Goal: Information Seeking & Learning: Compare options

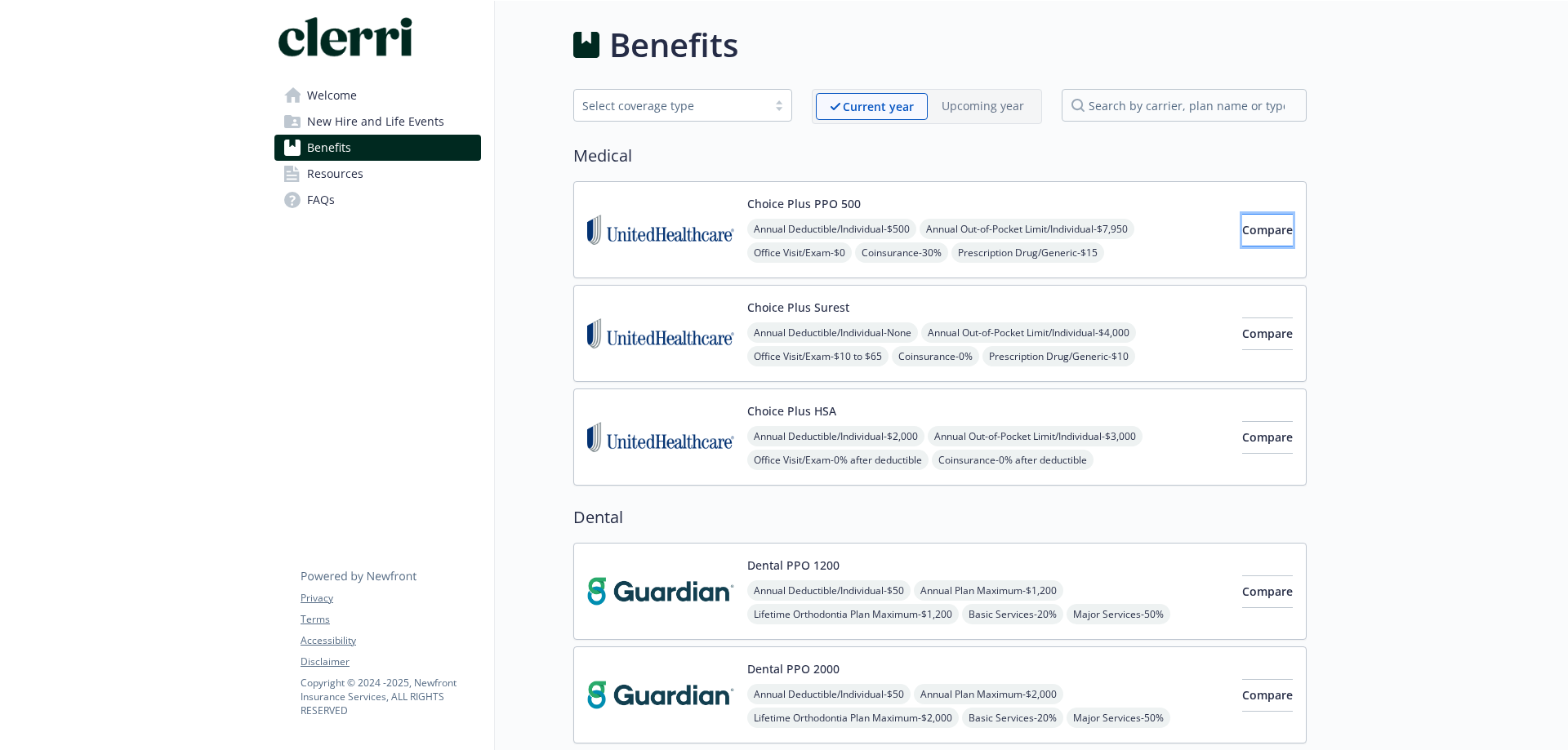
click at [1242, 227] on span "Compare" at bounding box center [1268, 230] width 51 height 16
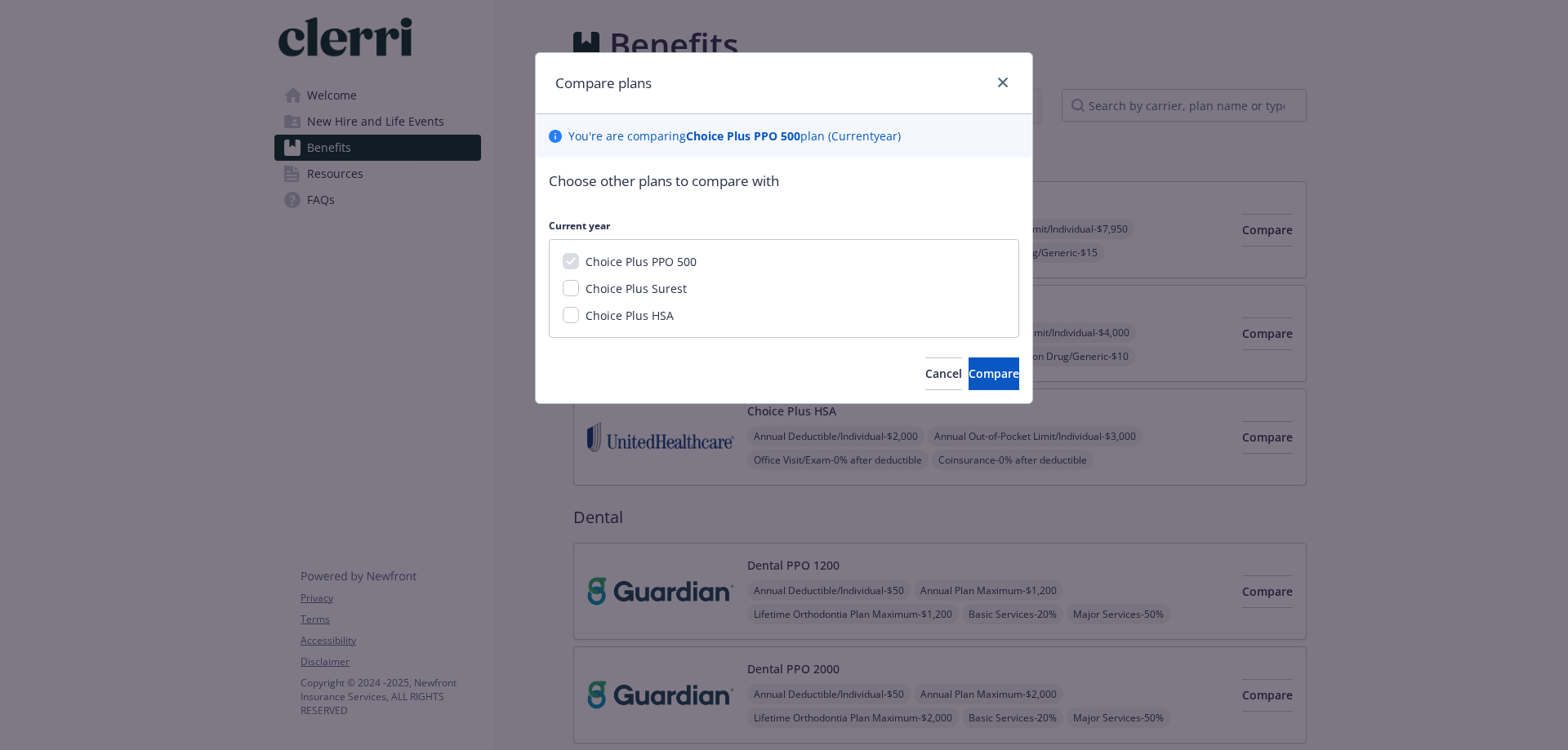
click at [670, 292] on span "Choice Plus Surest" at bounding box center [636, 289] width 101 height 16
click at [579, 292] on input "Choice Plus Surest" at bounding box center [570, 288] width 17 height 17
checkbox input "true"
click at [968, 371] on button "Compare" at bounding box center [994, 373] width 51 height 32
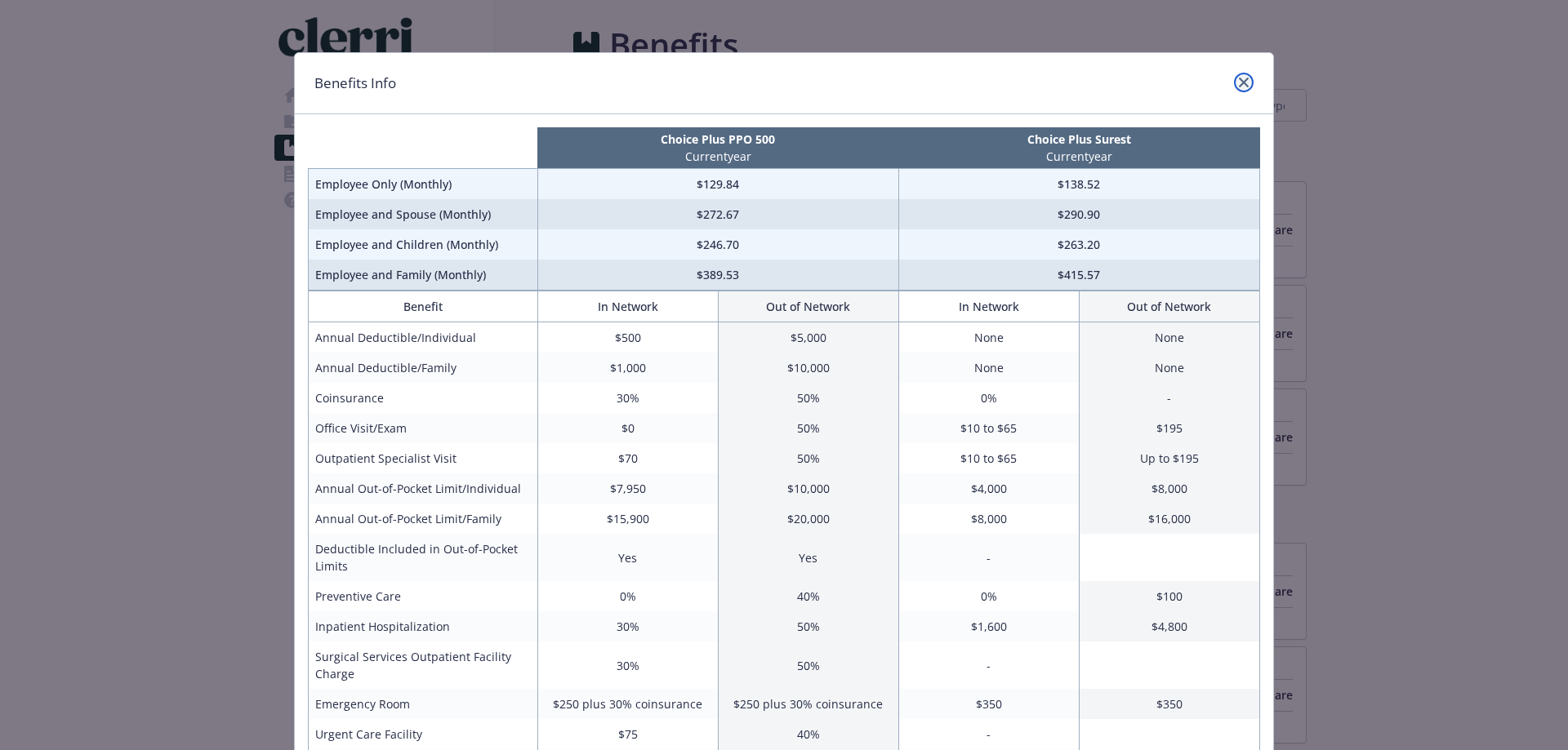
click at [1241, 84] on icon "close" at bounding box center [1243, 82] width 10 height 10
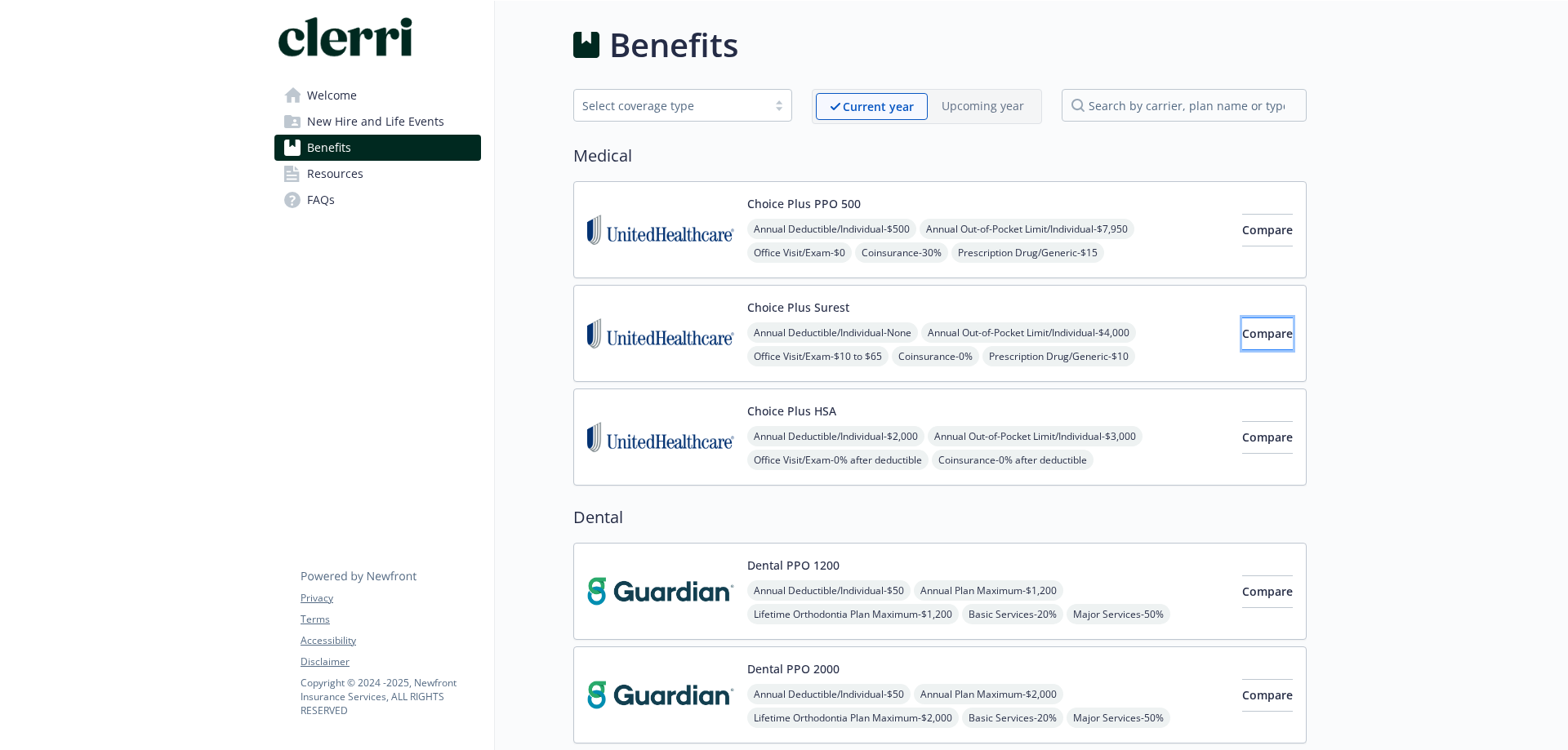
click at [1242, 327] on span "Compare" at bounding box center [1268, 334] width 51 height 16
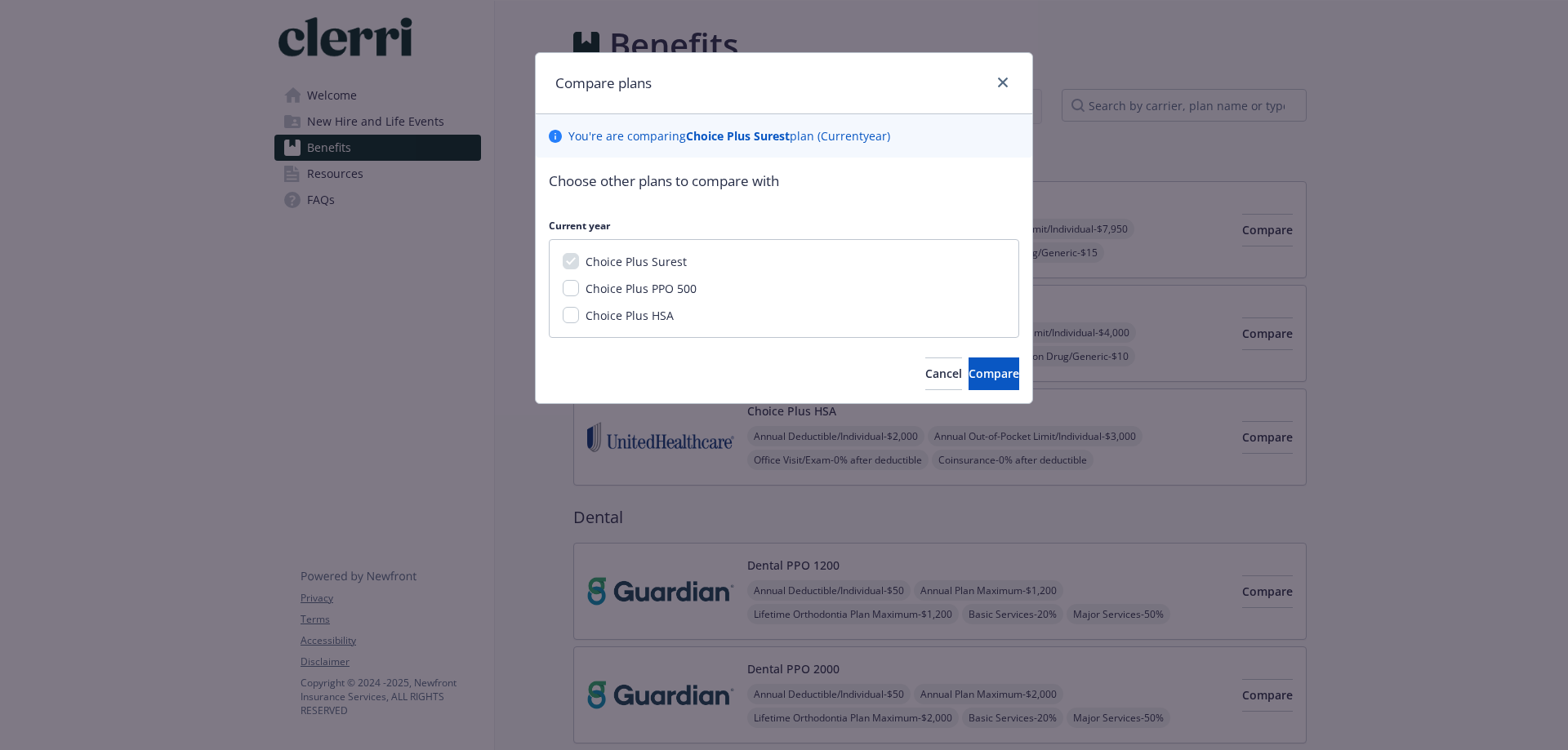
click at [603, 316] on span "Choice Plus HSA" at bounding box center [630, 315] width 88 height 16
click at [579, 316] on input "Choice Plus HSA" at bounding box center [570, 315] width 17 height 17
checkbox input "true"
click at [968, 377] on button "Compare" at bounding box center [994, 373] width 51 height 32
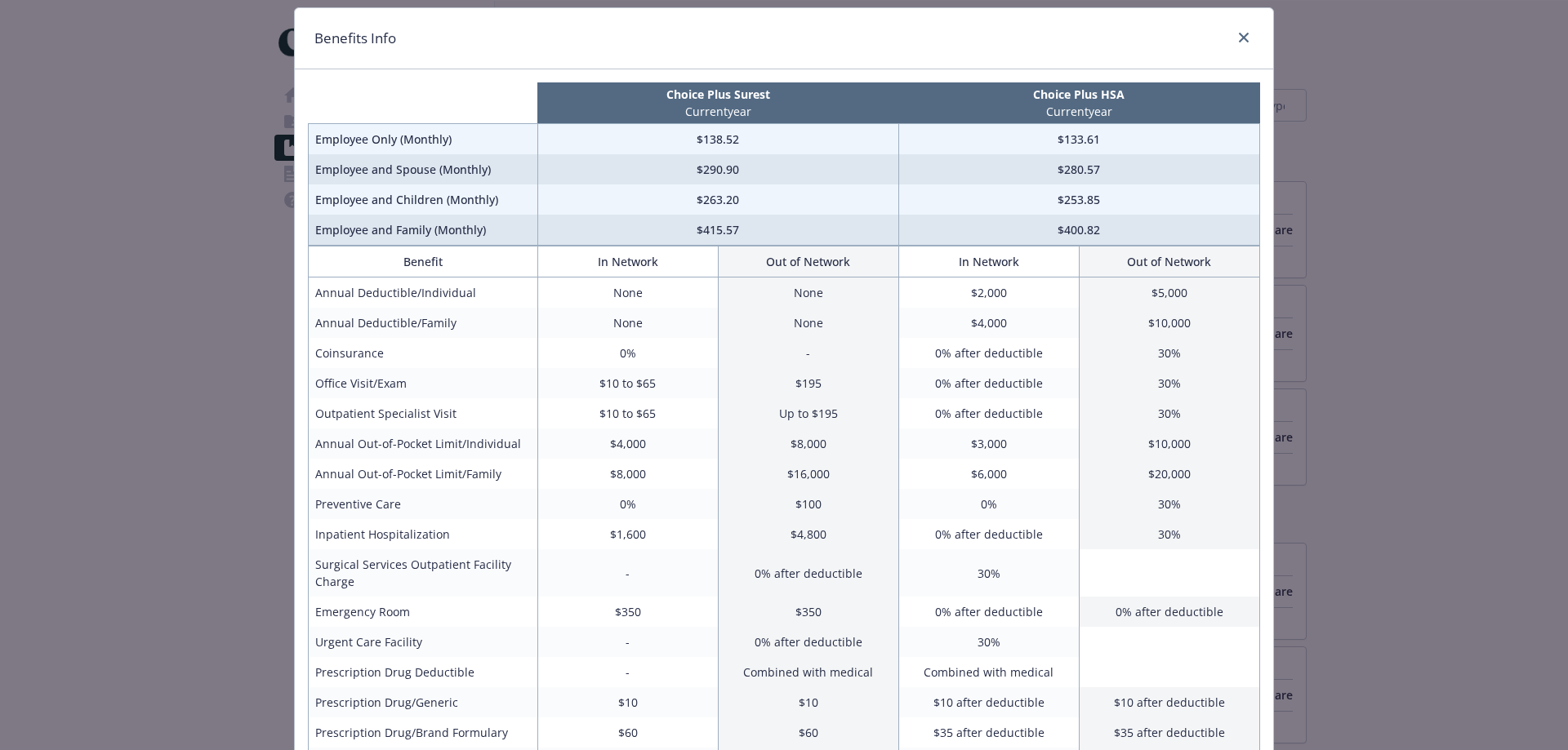
scroll to position [19, 0]
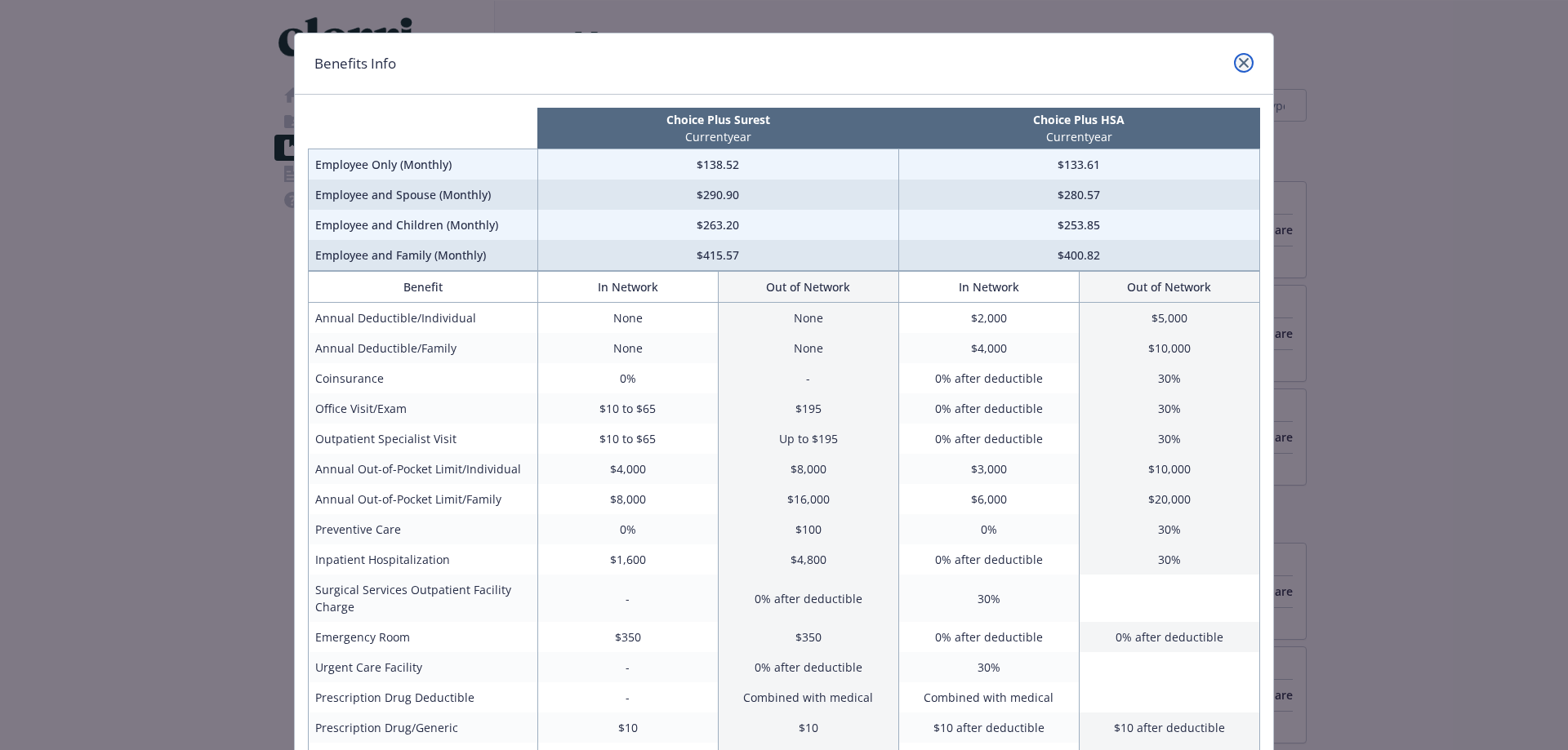
click at [1239, 63] on icon "close" at bounding box center [1243, 62] width 10 height 10
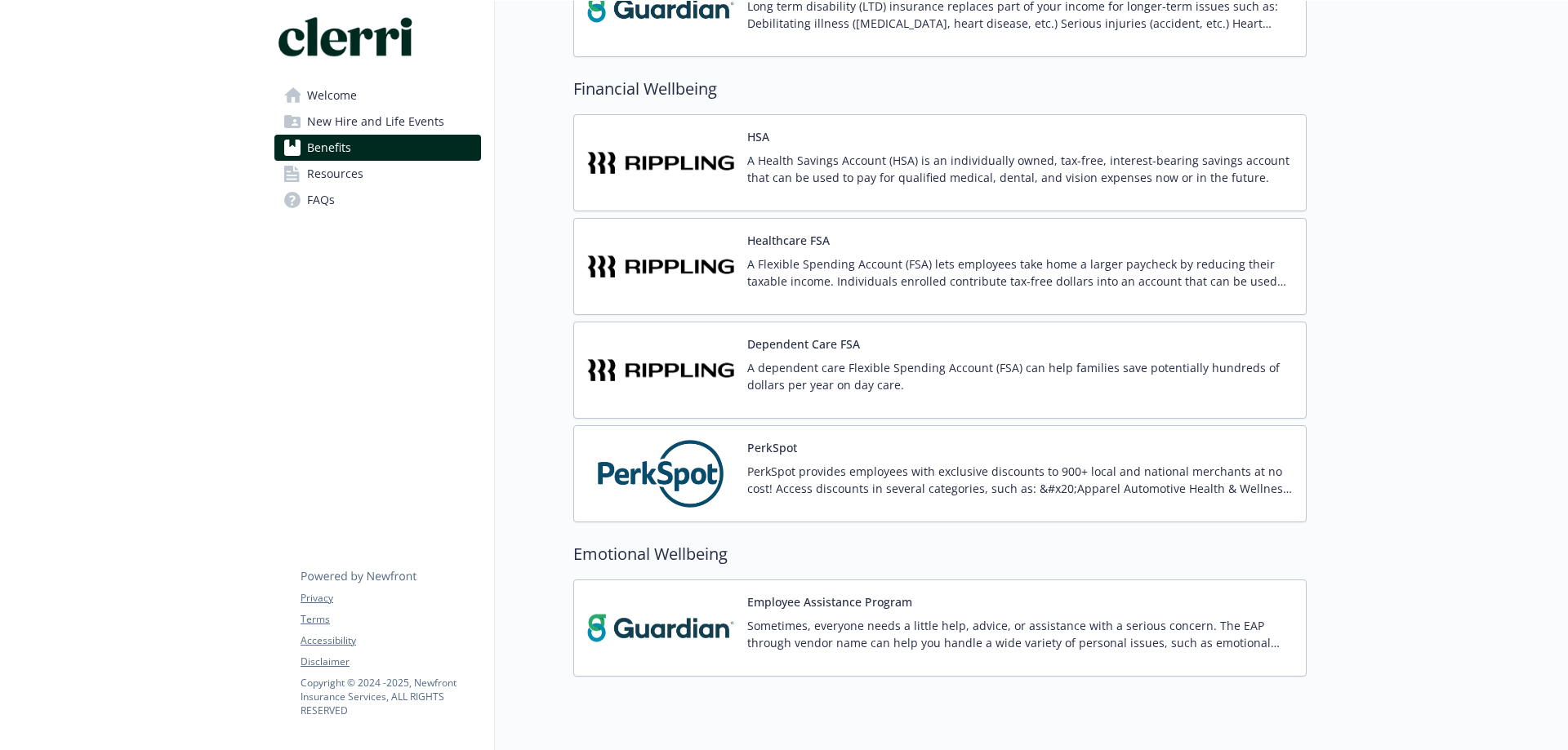
scroll to position [1228, 0]
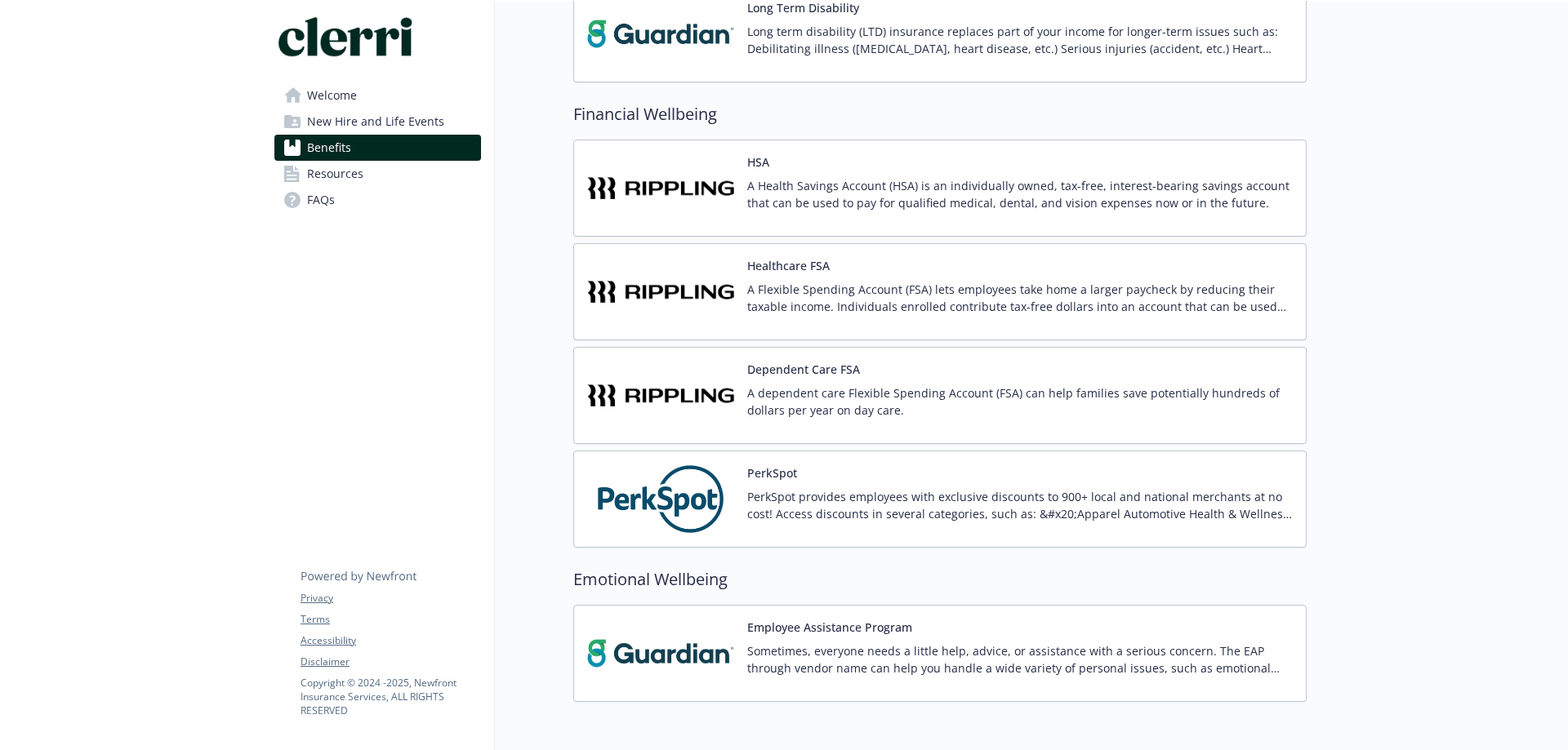
click at [965, 191] on p "A Health Savings Account (HSA) is an individually owned, tax-free, interest-bea…" at bounding box center [1020, 194] width 546 height 34
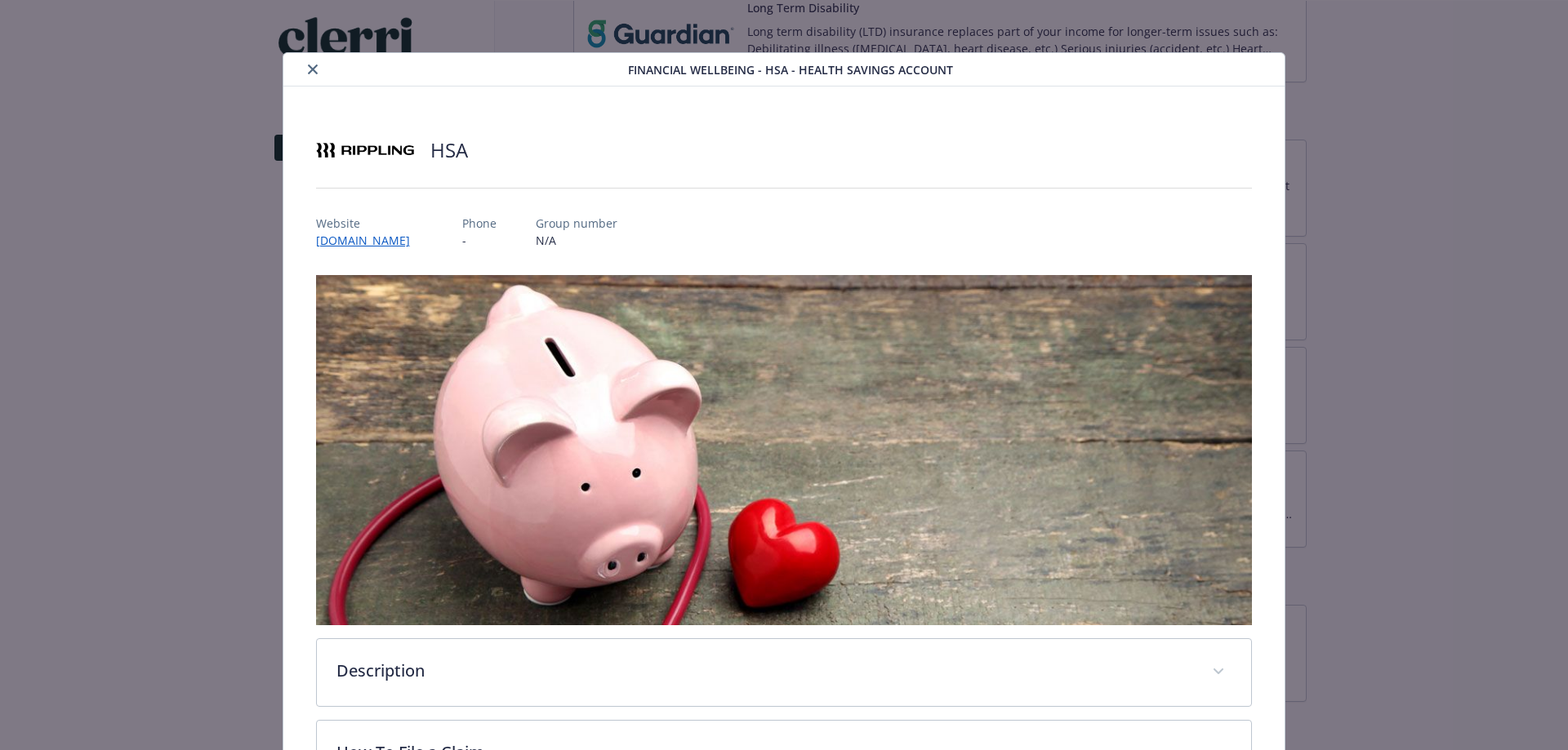
scroll to position [49, 0]
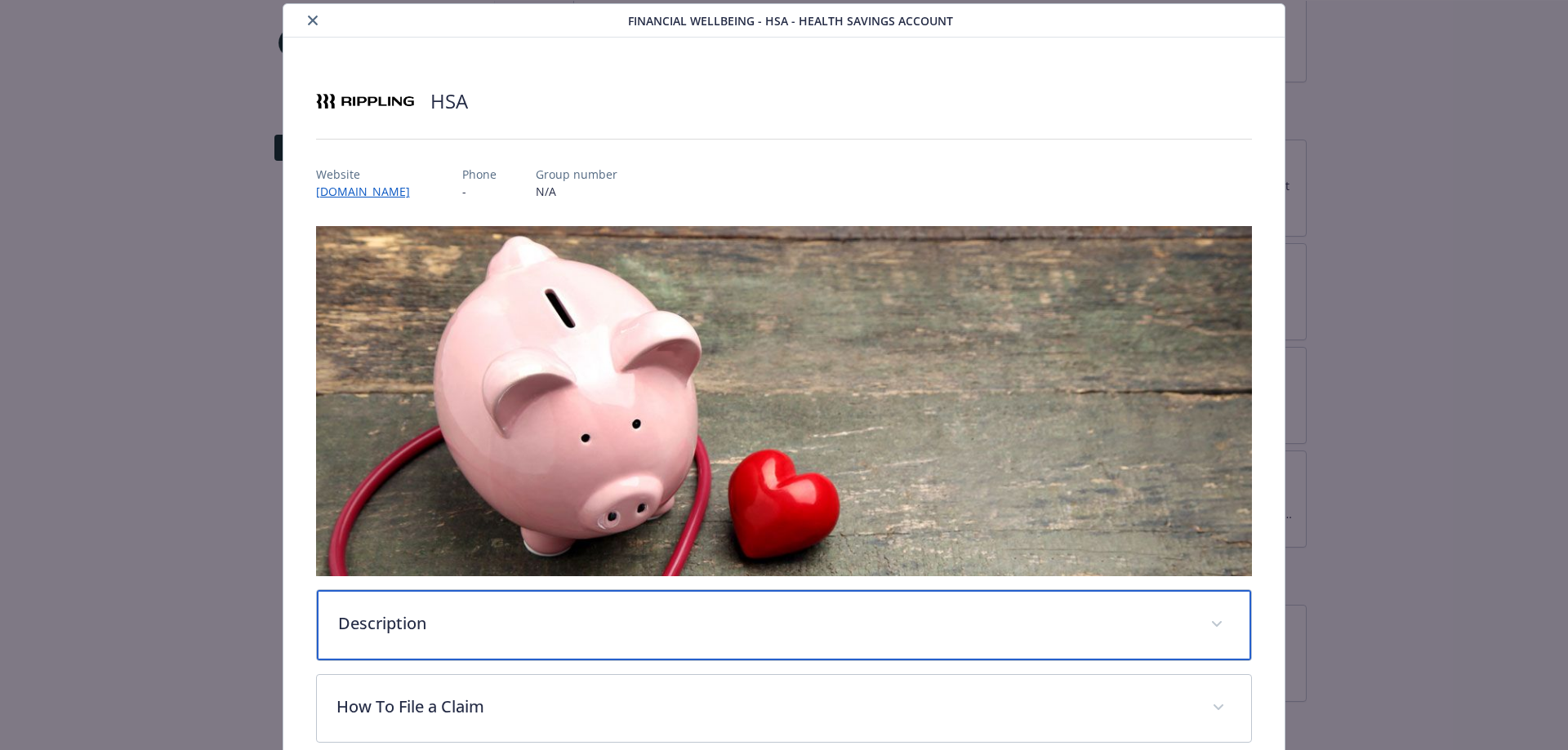
click at [813, 590] on div "Description" at bounding box center [784, 625] width 935 height 70
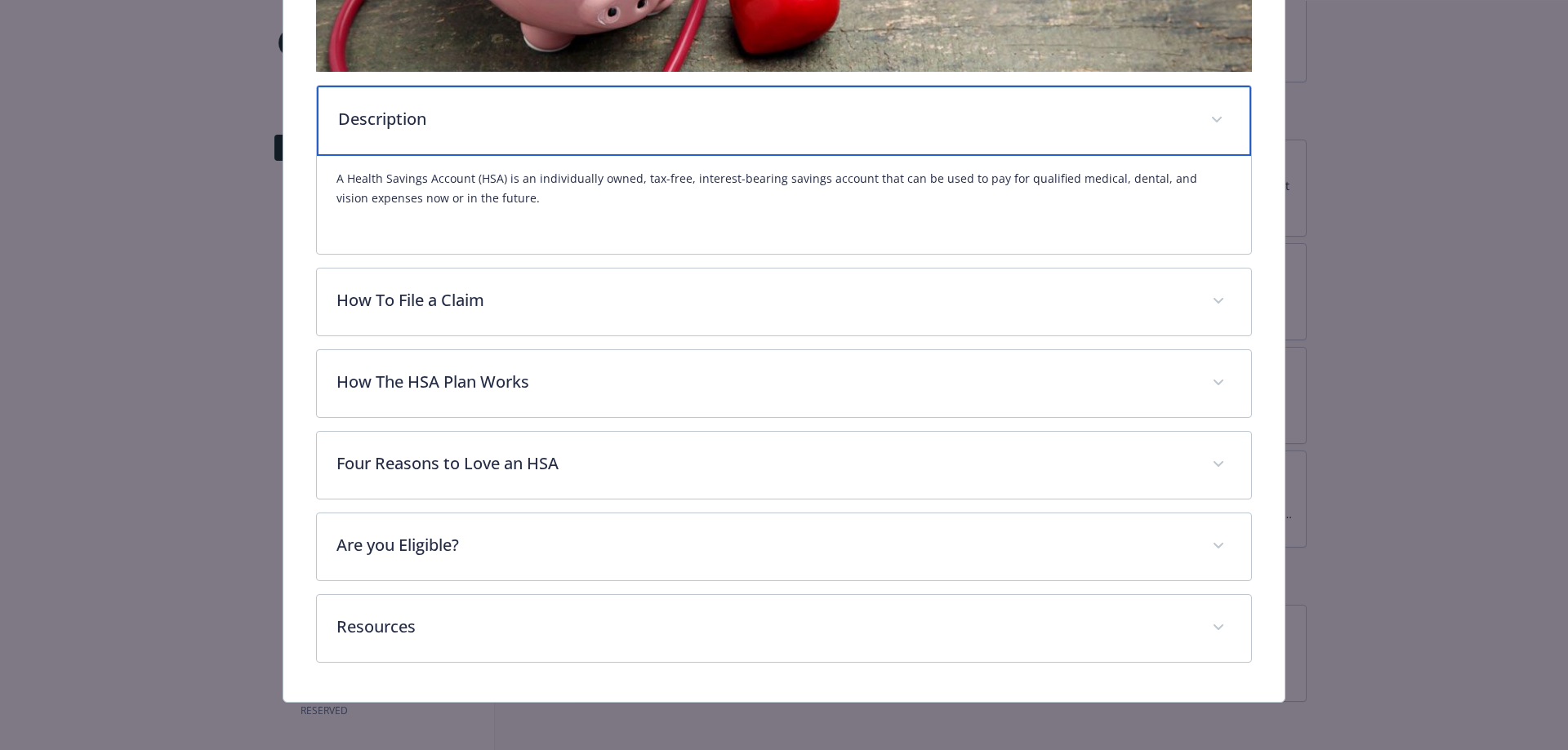
scroll to position [555, 0]
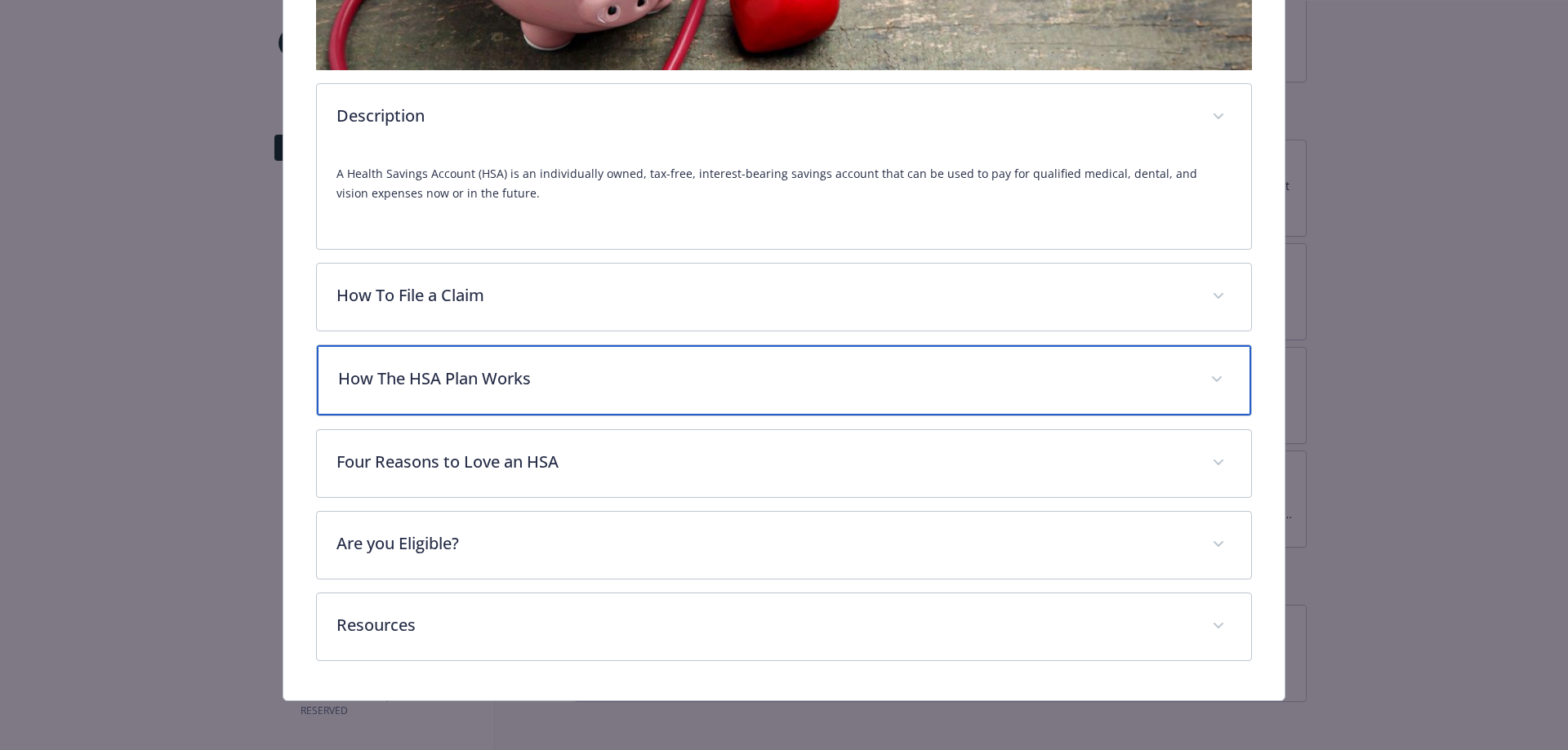
click at [920, 363] on div "How The HSA Plan Works" at bounding box center [784, 380] width 935 height 70
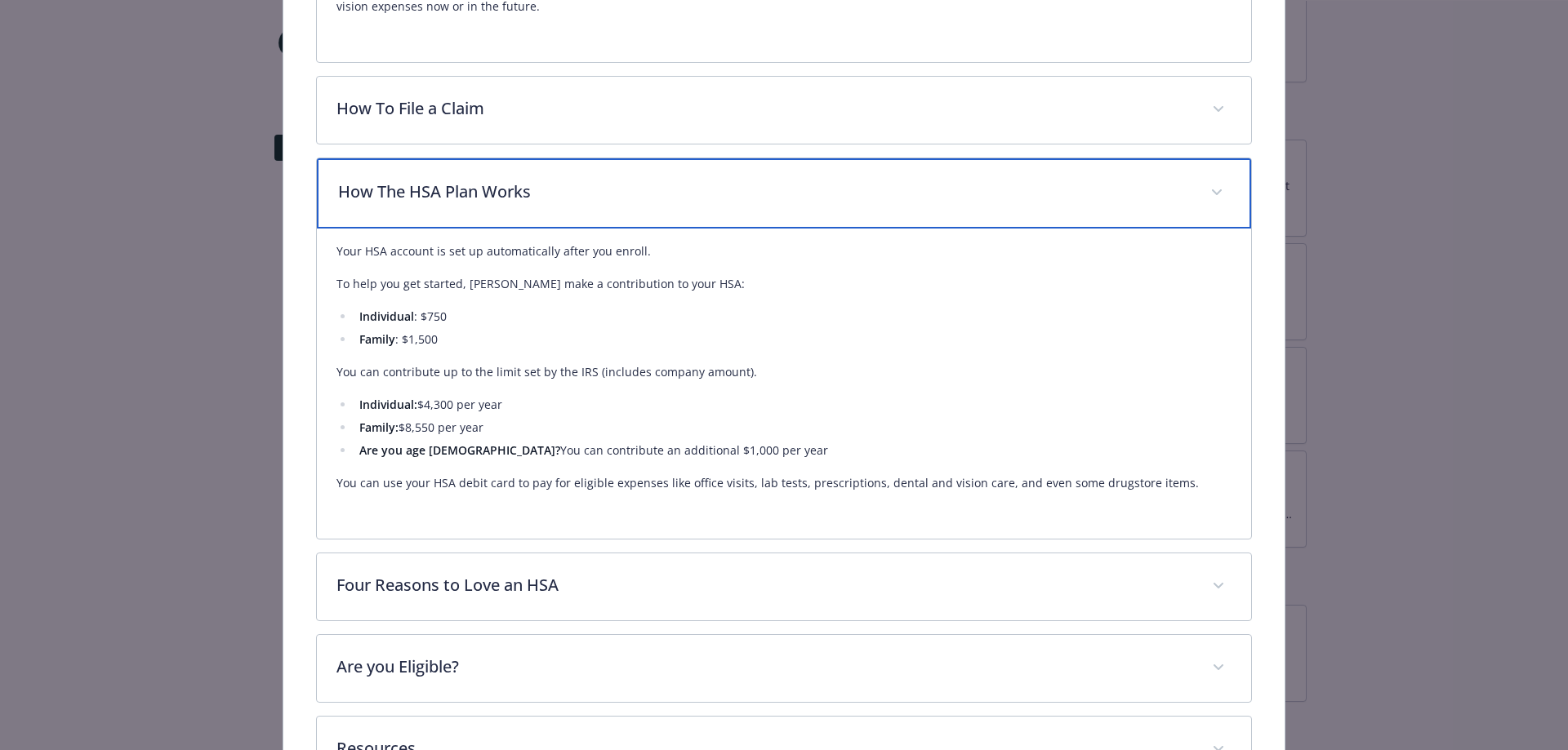
scroll to position [800, 0]
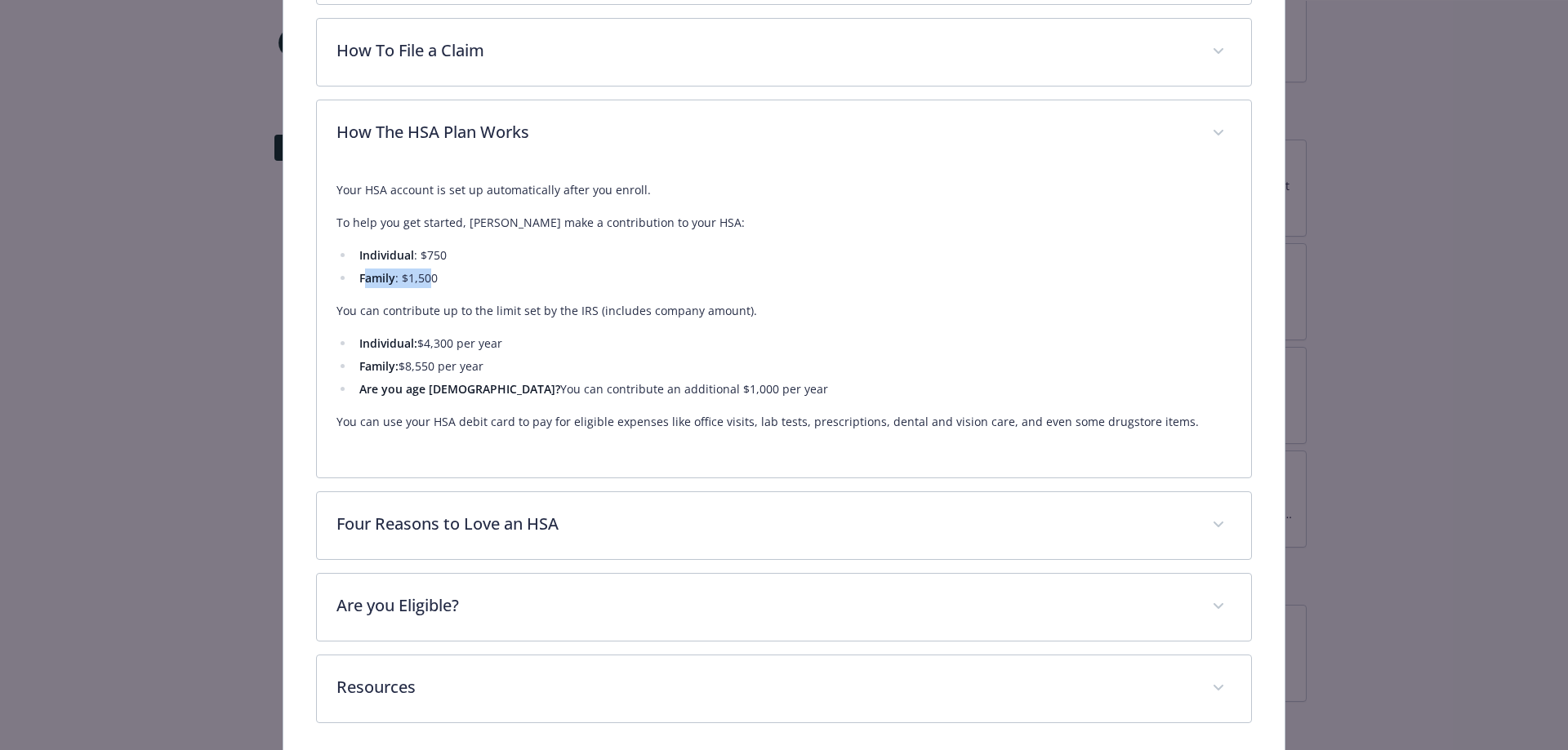
drag, startPoint x: 361, startPoint y: 281, endPoint x: 435, endPoint y: 276, distance: 74.2
click at [435, 276] on li "Family : $1,500" at bounding box center [792, 278] width 878 height 19
click at [448, 273] on li "Family : $1,500" at bounding box center [792, 278] width 878 height 19
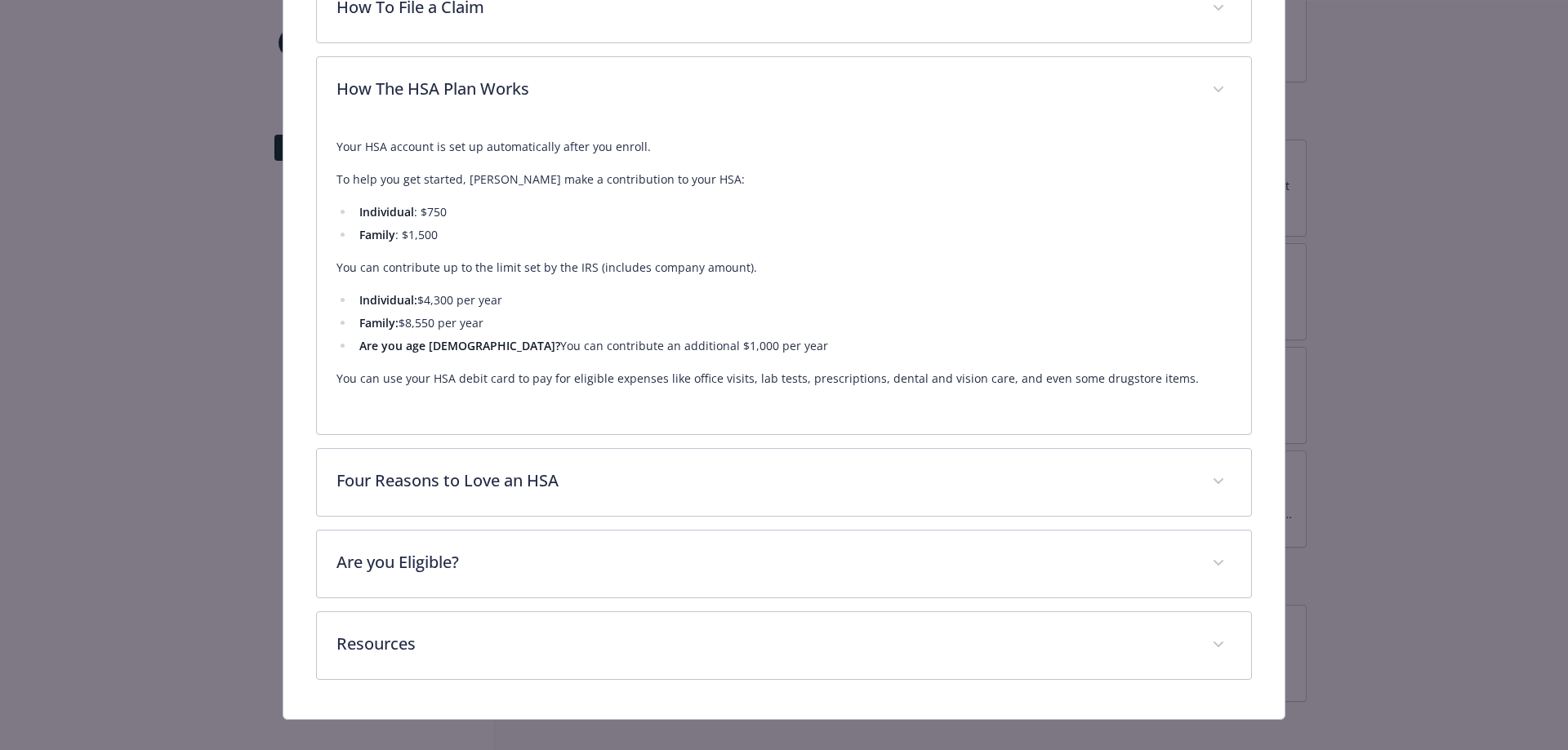
scroll to position [862, 0]
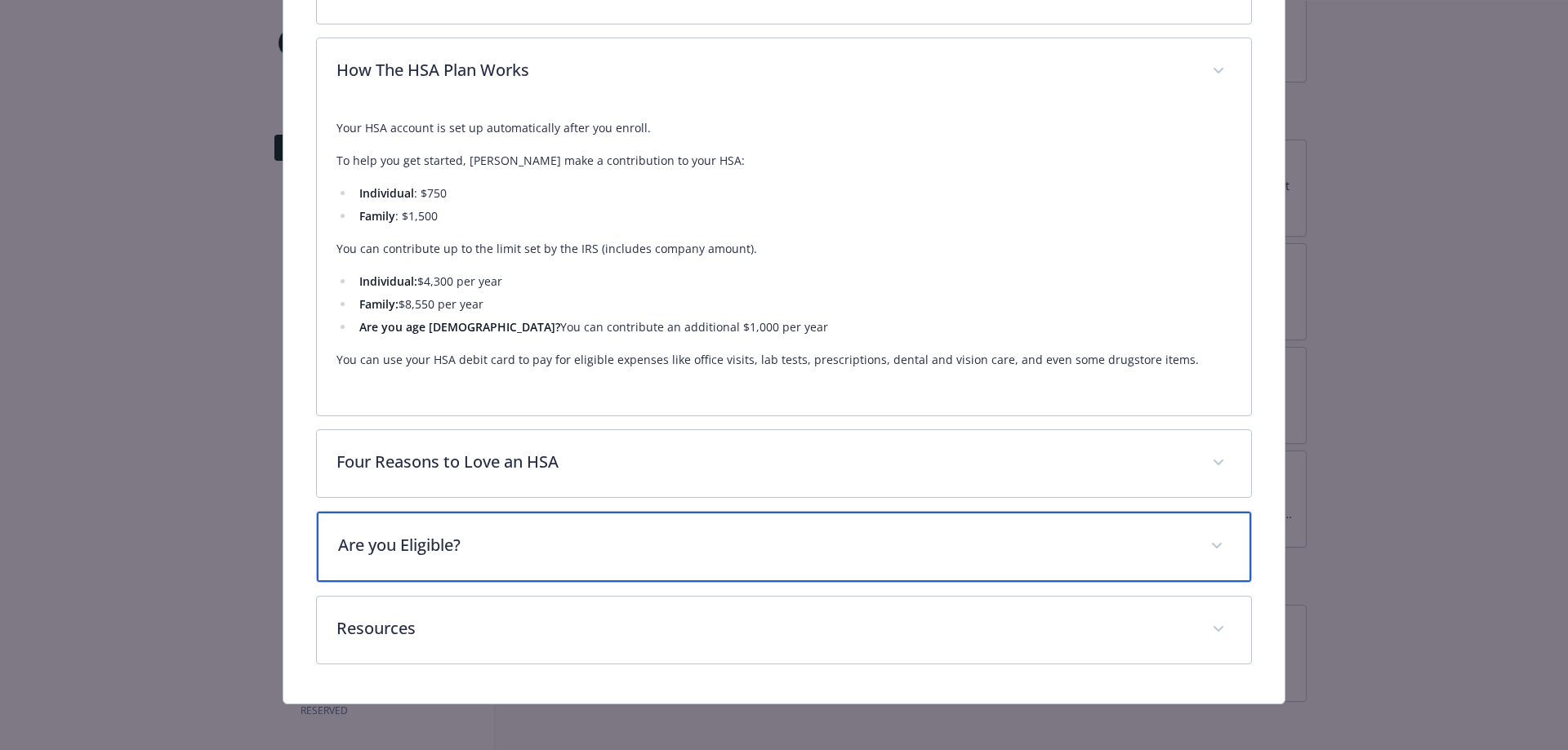
click at [771, 535] on p "Are you Eligible?" at bounding box center [764, 545] width 853 height 25
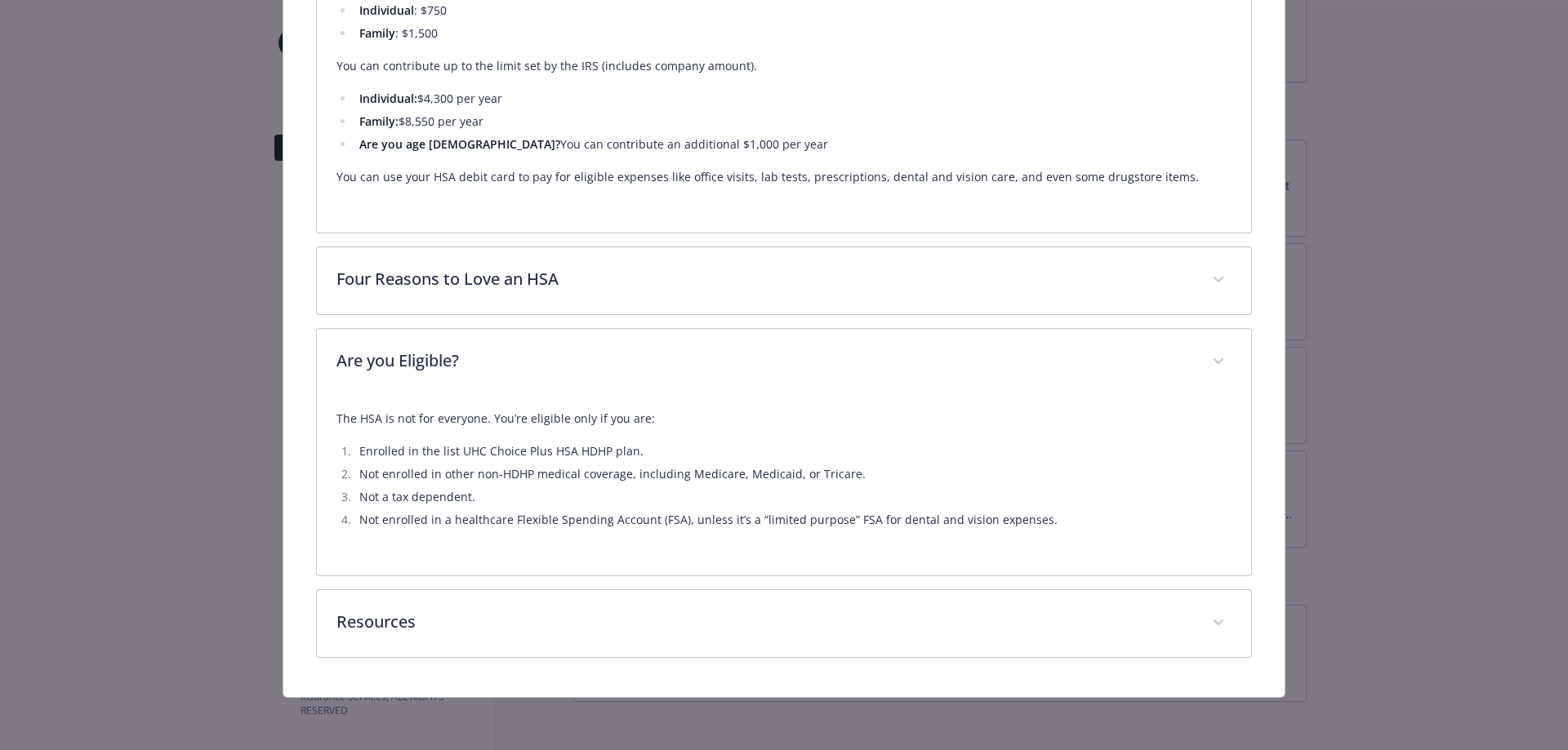
scroll to position [1042, 0]
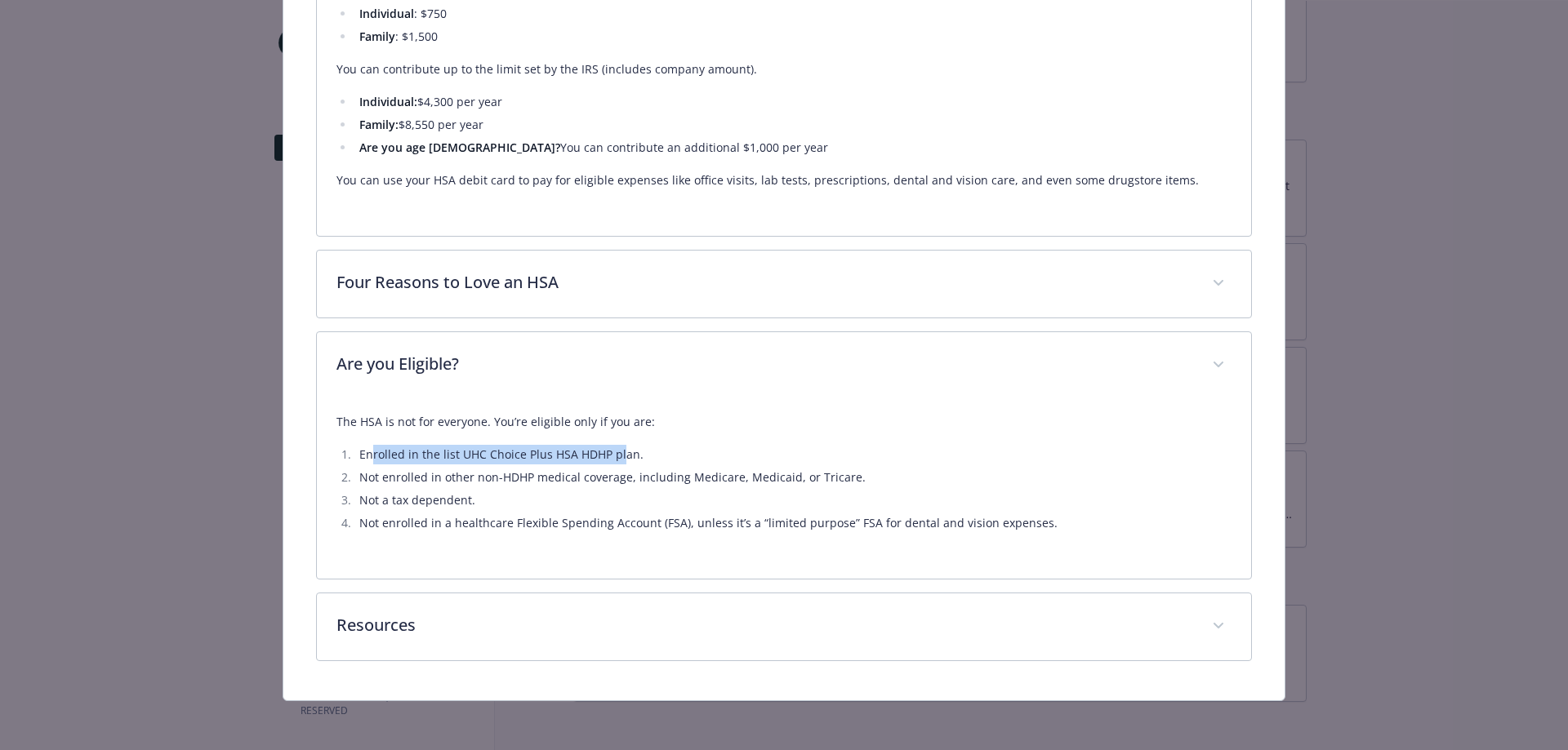
drag, startPoint x: 370, startPoint y: 454, endPoint x: 618, endPoint y: 454, distance: 248.0
click at [618, 454] on li "Enrolled in the list UHC Choice Plus HSA HDHP plan." at bounding box center [792, 455] width 878 height 19
drag, startPoint x: 620, startPoint y: 456, endPoint x: 437, endPoint y: 471, distance: 183.6
click at [437, 471] on ol "Enrolled in the list UHC Choice Plus HSA HDHP plan. Not enrolled in other non-H…" at bounding box center [784, 489] width 896 height 88
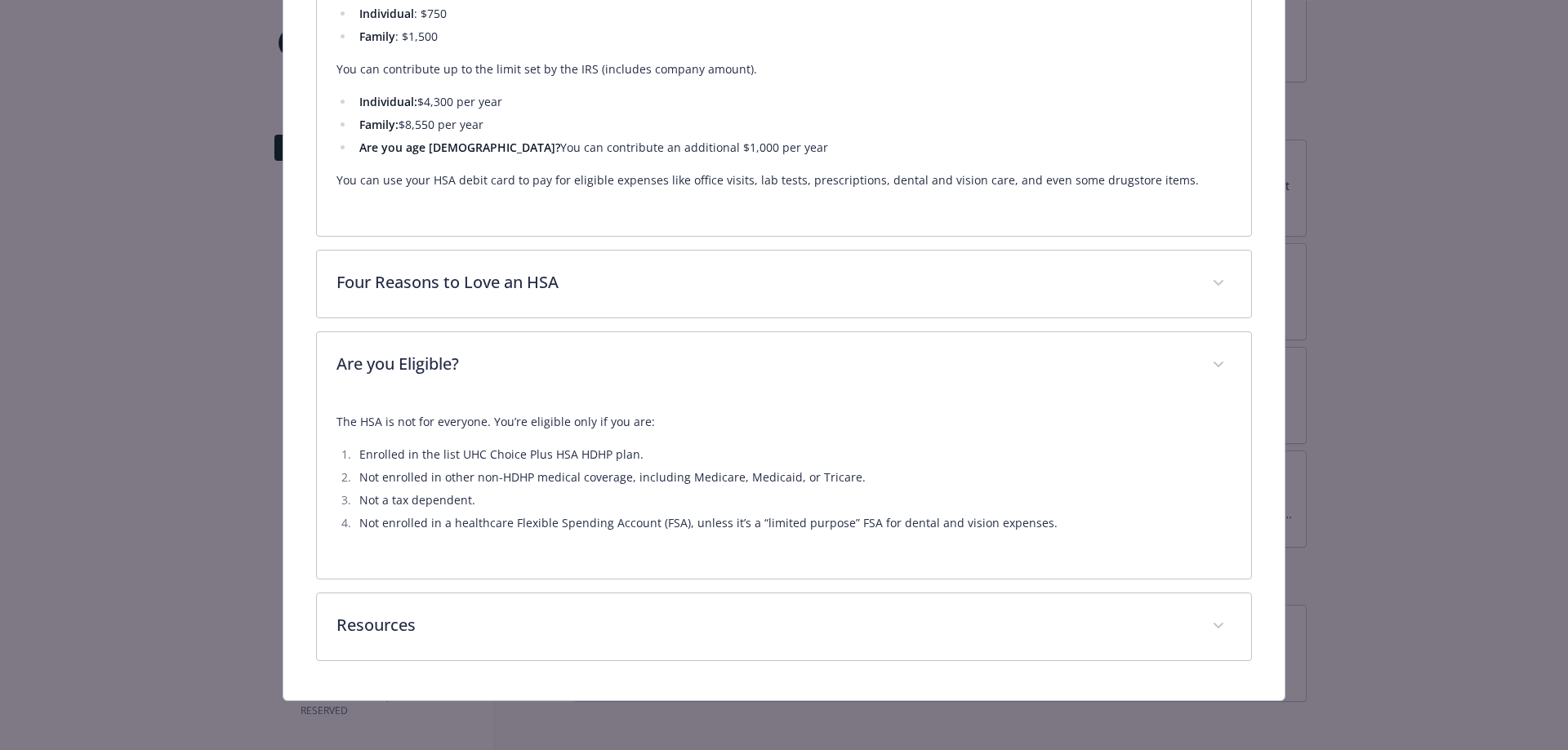
click at [436, 458] on li "Enrolled in the list UHC Choice Plus HSA HDHP plan." at bounding box center [792, 455] width 878 height 19
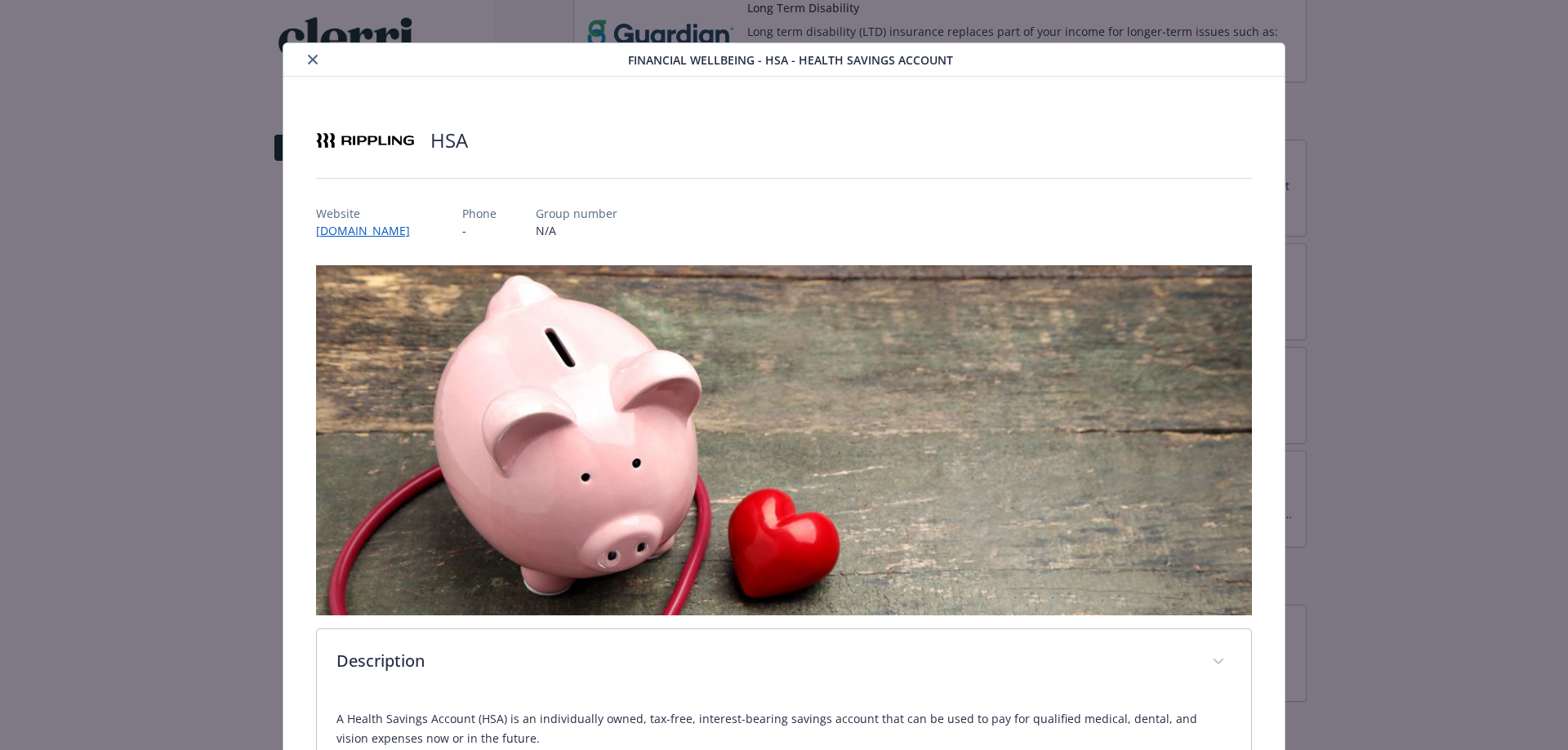
scroll to position [0, 0]
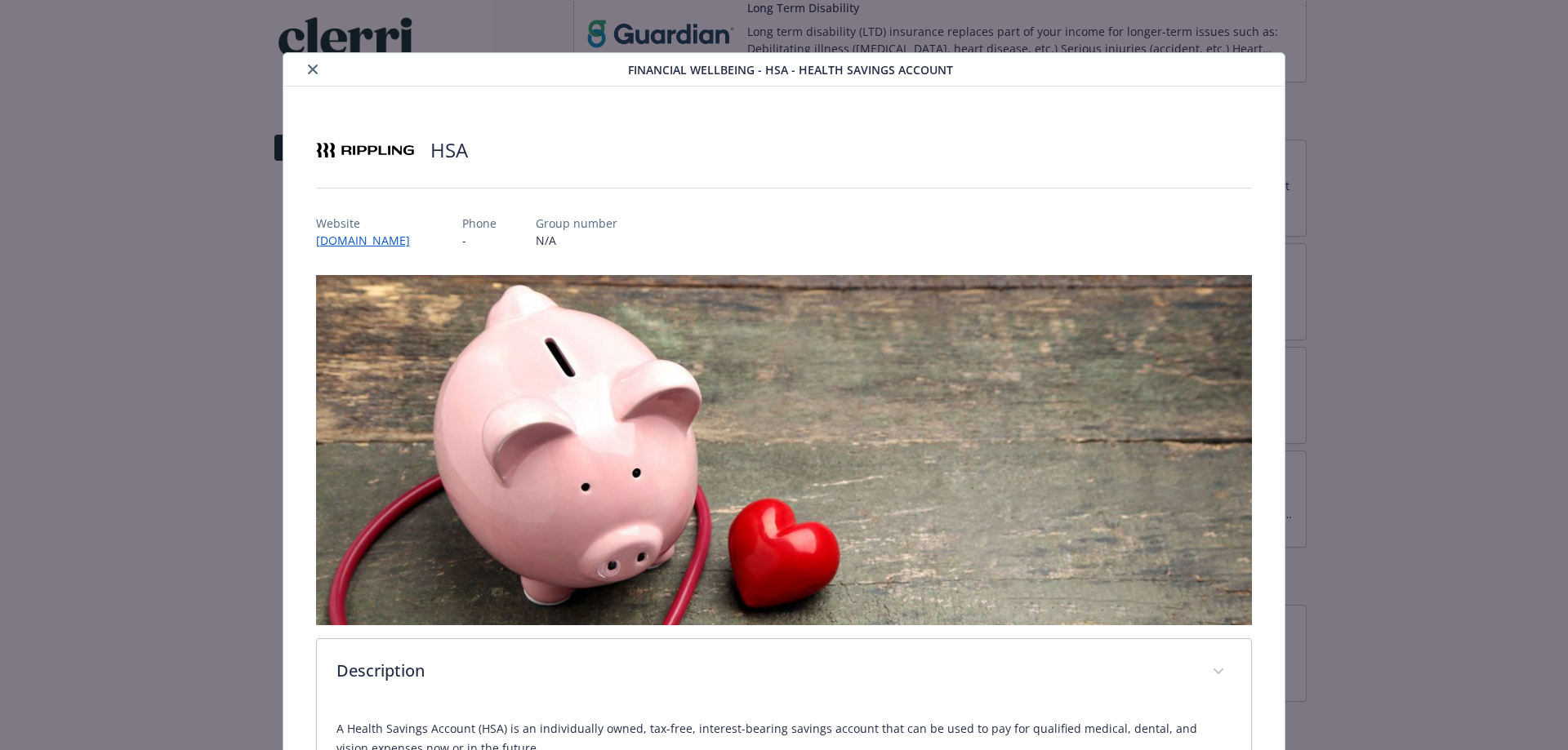
click at [303, 66] on button "close" at bounding box center [313, 69] width 19 height 19
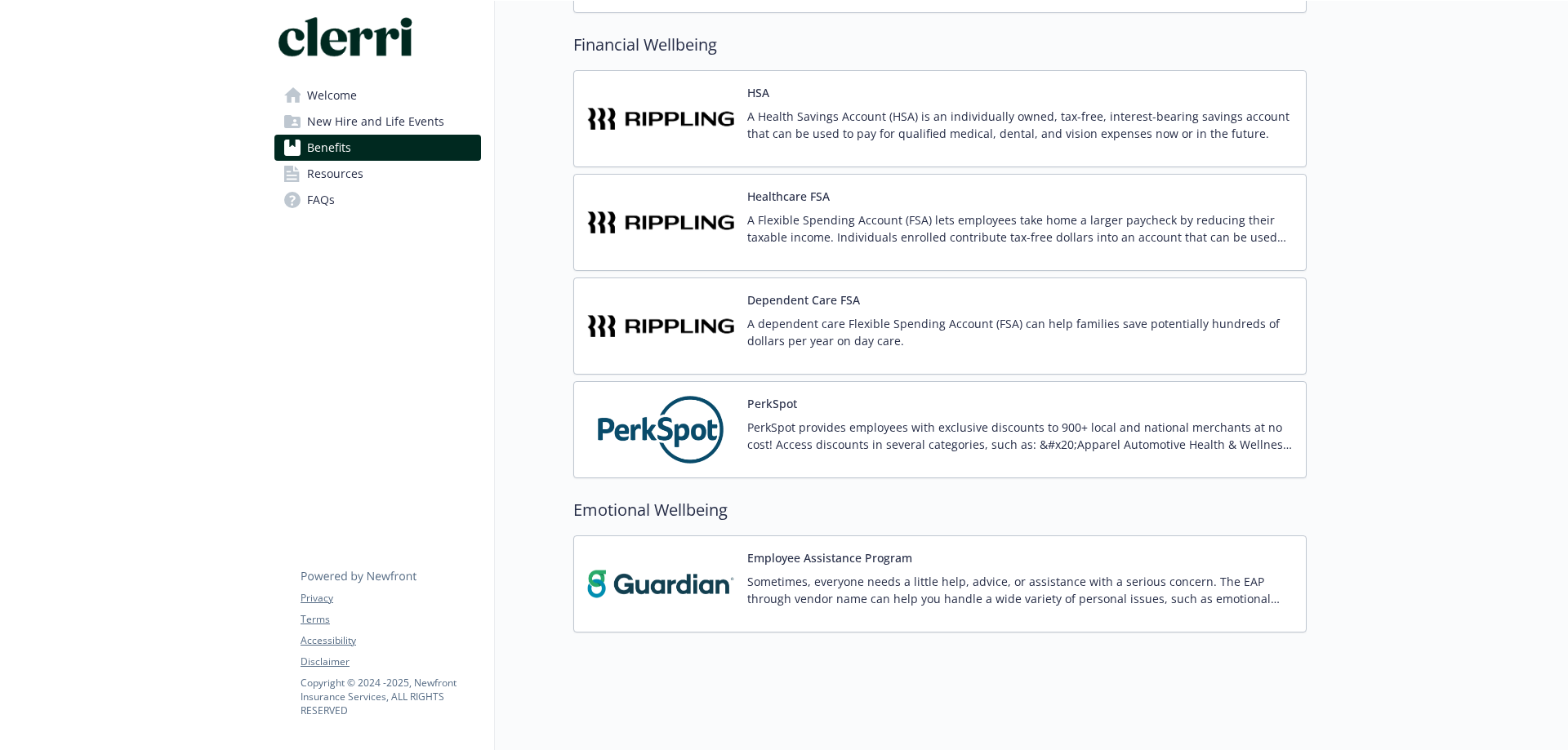
scroll to position [1309, 0]
click at [942, 192] on div "Healthcare FSA A Flexible Spending Account (FSA) lets employees take home a lar…" at bounding box center [1020, 222] width 546 height 69
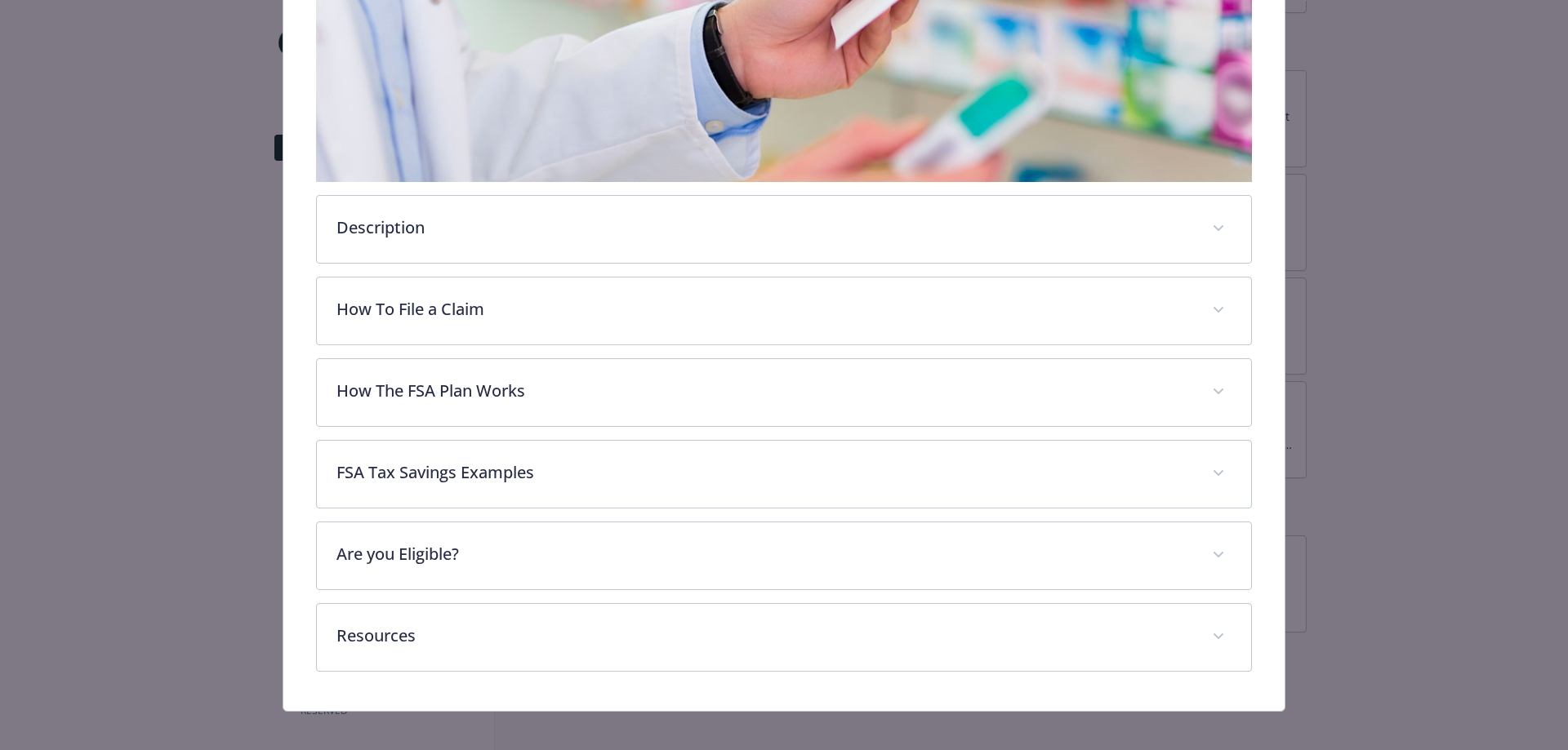
scroll to position [416, 0]
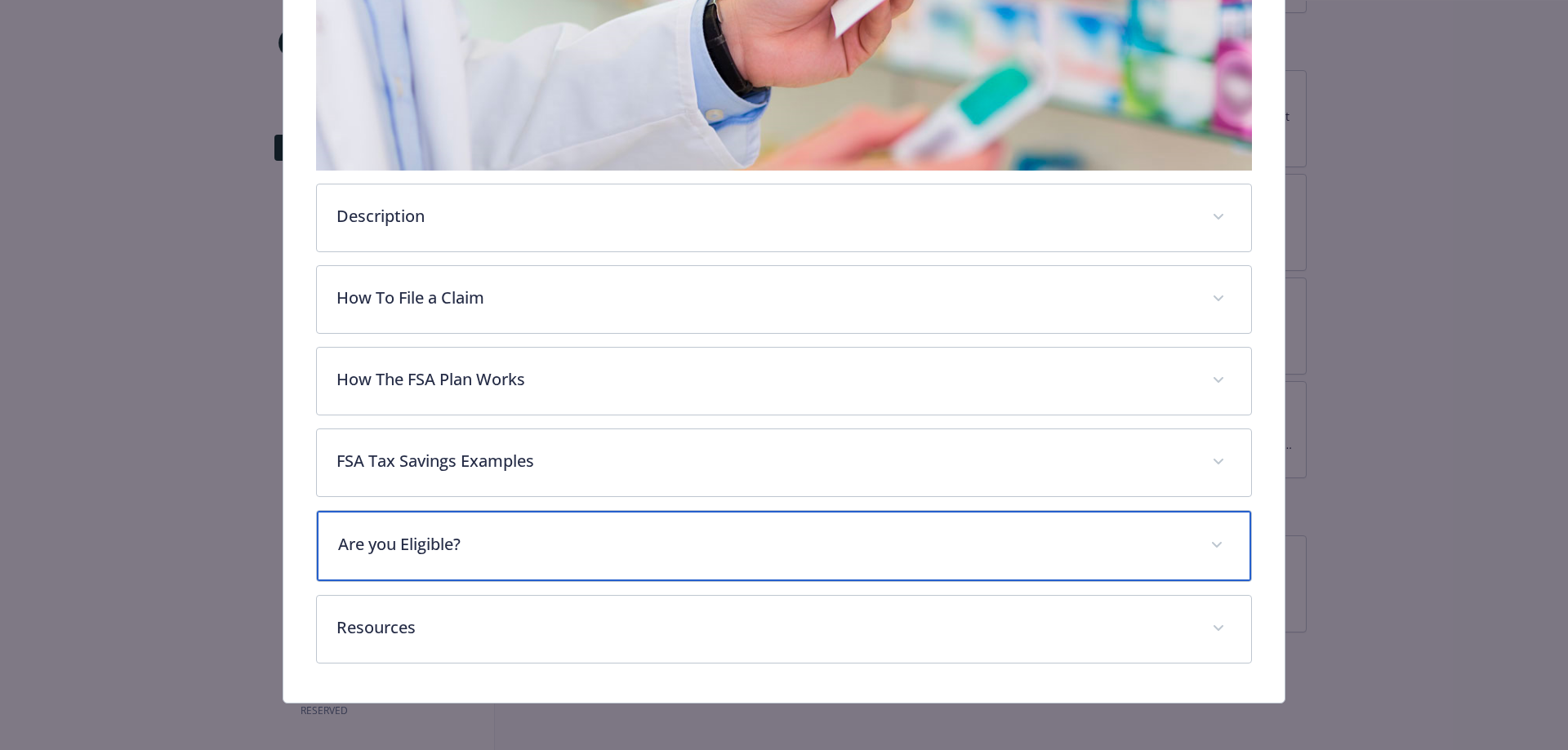
click at [724, 535] on p "Are you Eligible?" at bounding box center [764, 544] width 853 height 25
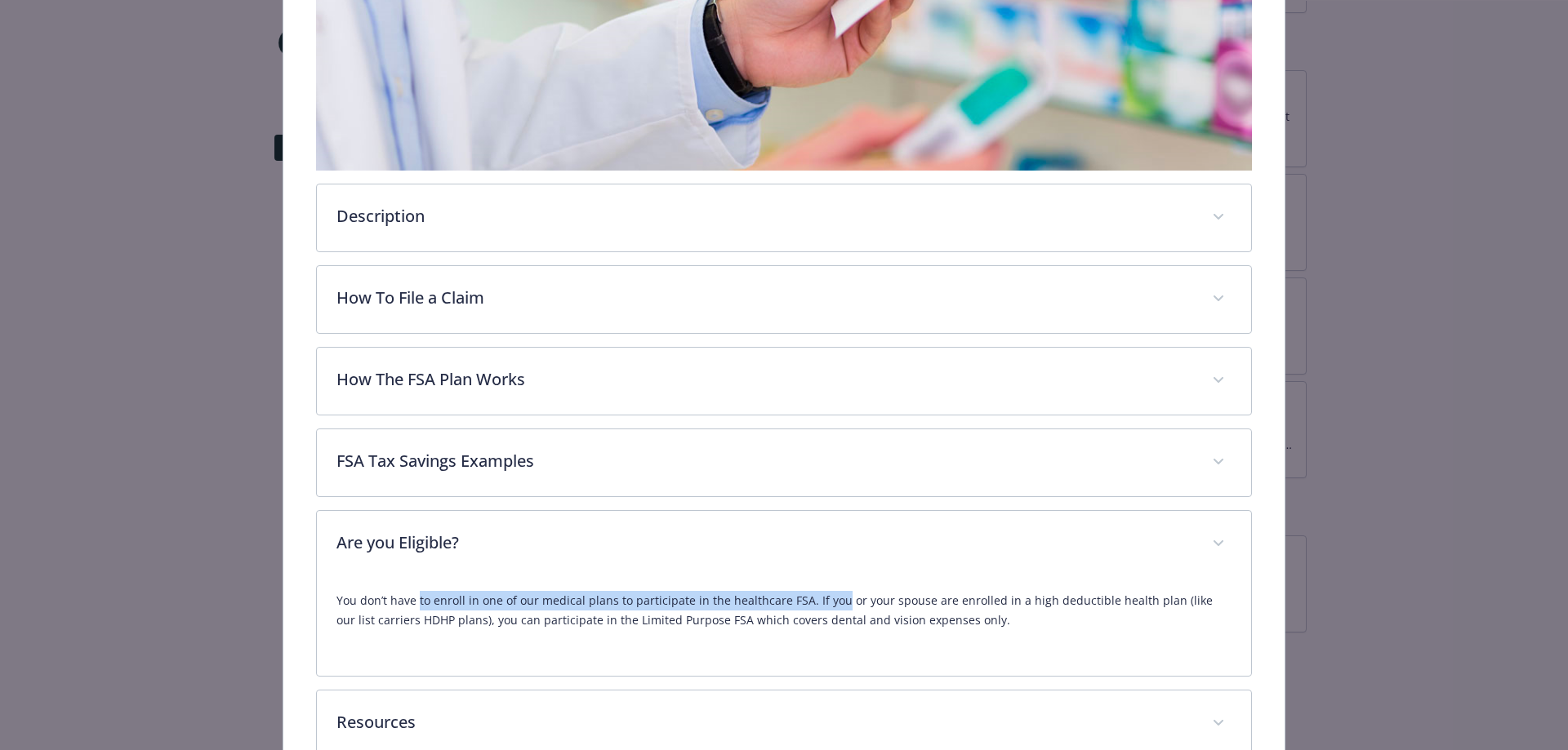
drag, startPoint x: 416, startPoint y: 607, endPoint x: 834, endPoint y: 600, distance: 418.1
click at [834, 600] on p "You don’t have to enroll in one of our medical plans to participate in the heal…" at bounding box center [784, 610] width 896 height 40
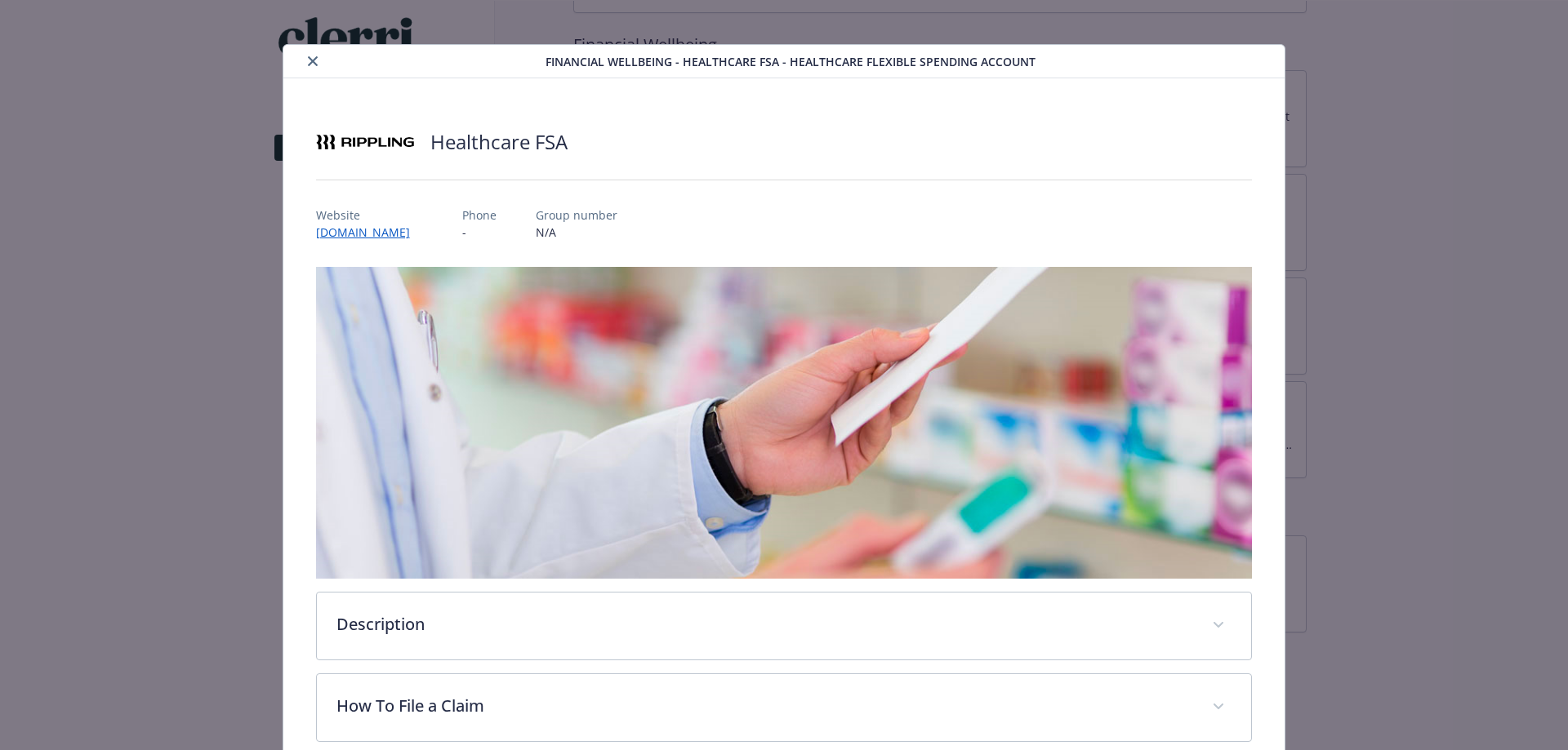
click at [313, 60] on icon "close" at bounding box center [312, 61] width 10 height 10
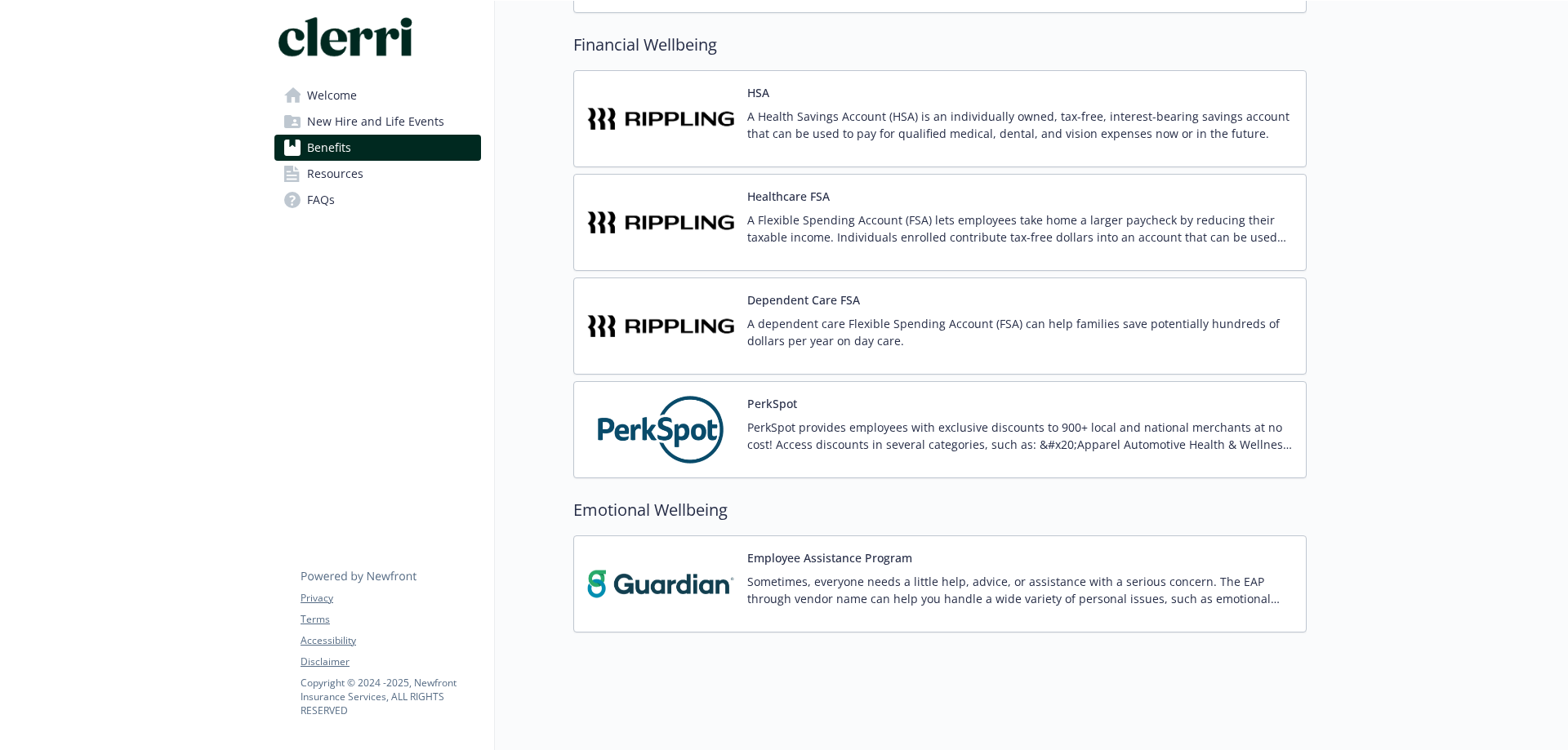
click at [863, 108] on p "A Health Savings Account (HSA) is an individually owned, tax-free, interest-bea…" at bounding box center [1020, 125] width 546 height 34
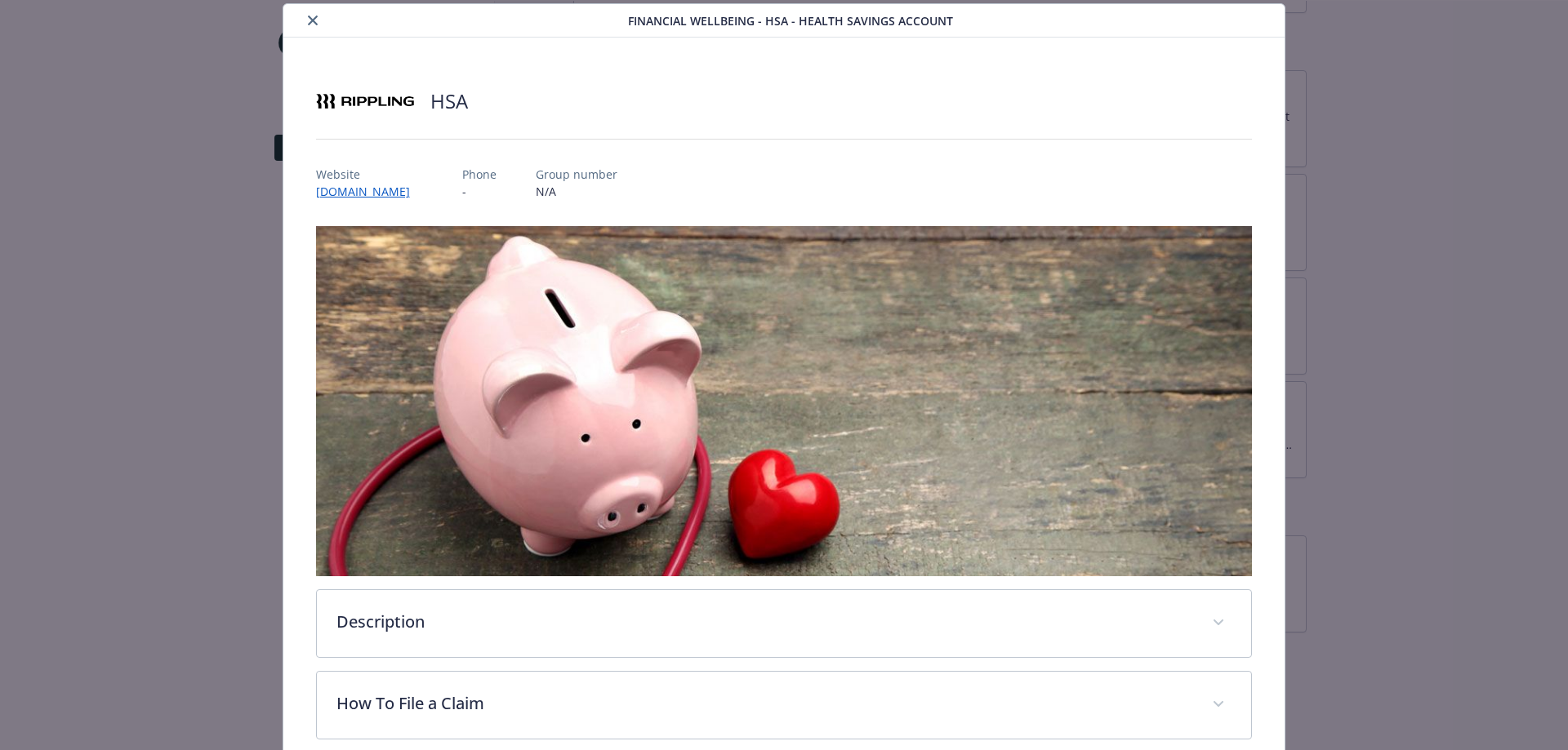
scroll to position [454, 0]
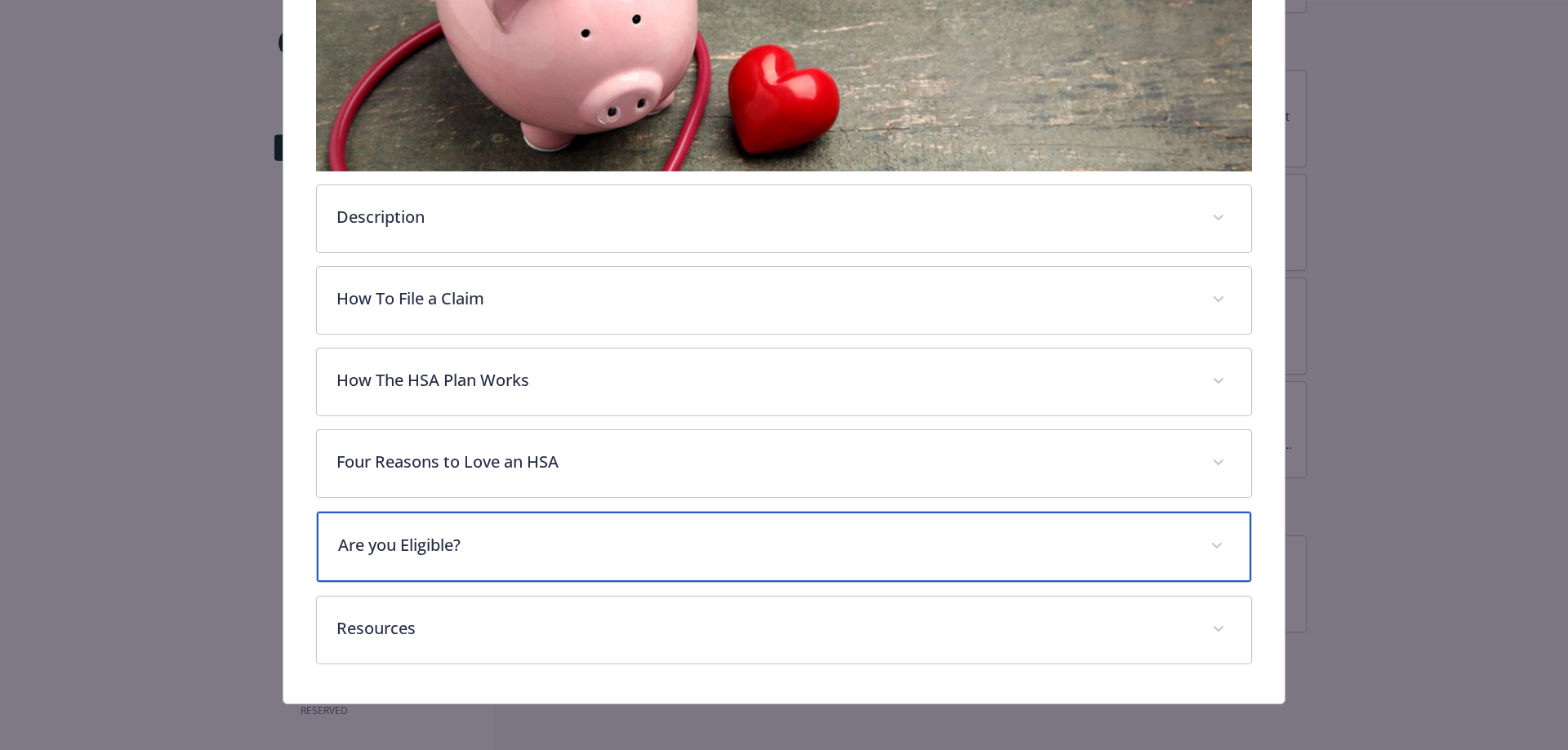
click at [562, 557] on div "Are you Eligible?" at bounding box center [784, 547] width 935 height 70
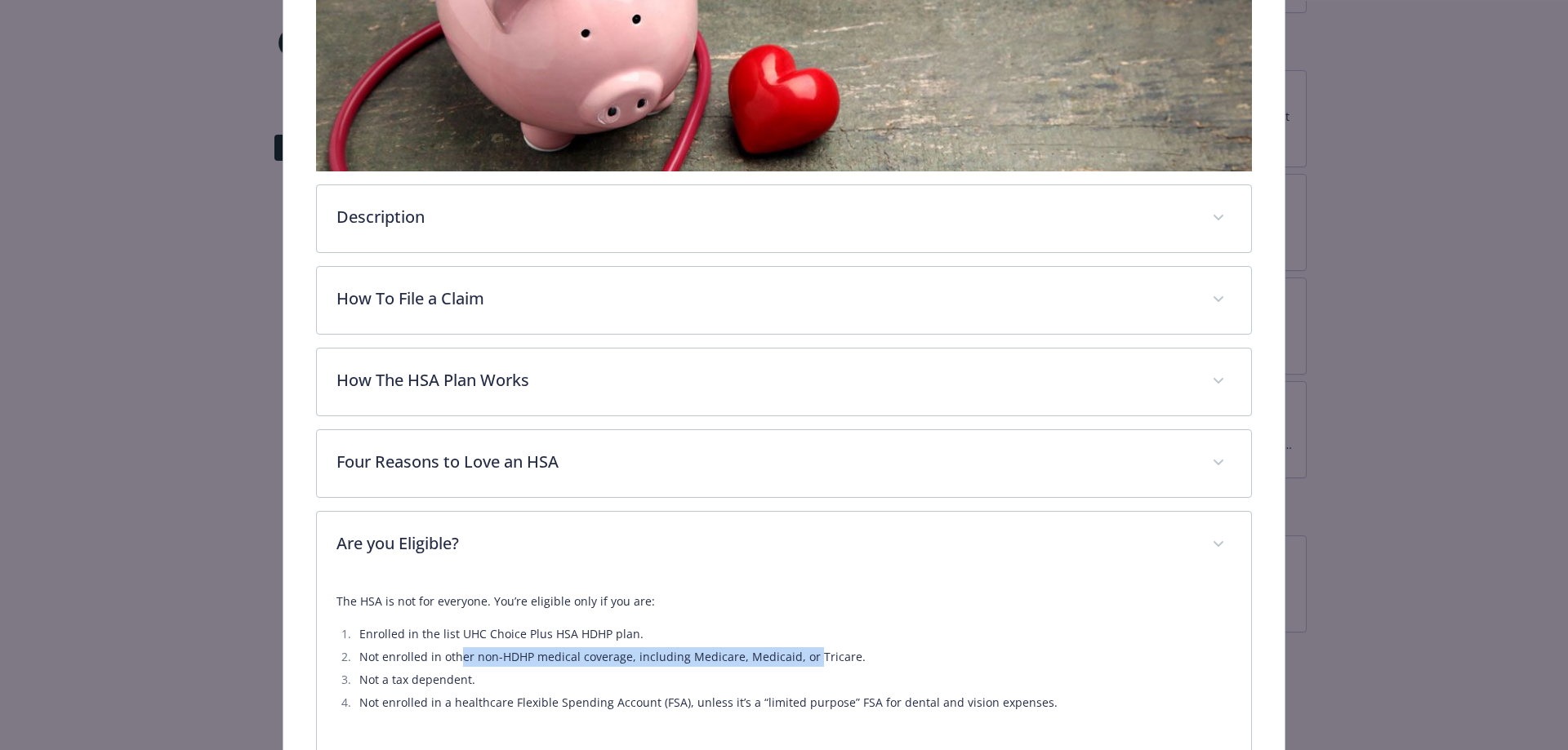
drag, startPoint x: 459, startPoint y: 661, endPoint x: 805, endPoint y: 661, distance: 346.0
click at [805, 661] on li "Not enrolled in other non-HDHP medical coverage, including Medicare, Medicaid, …" at bounding box center [792, 657] width 878 height 19
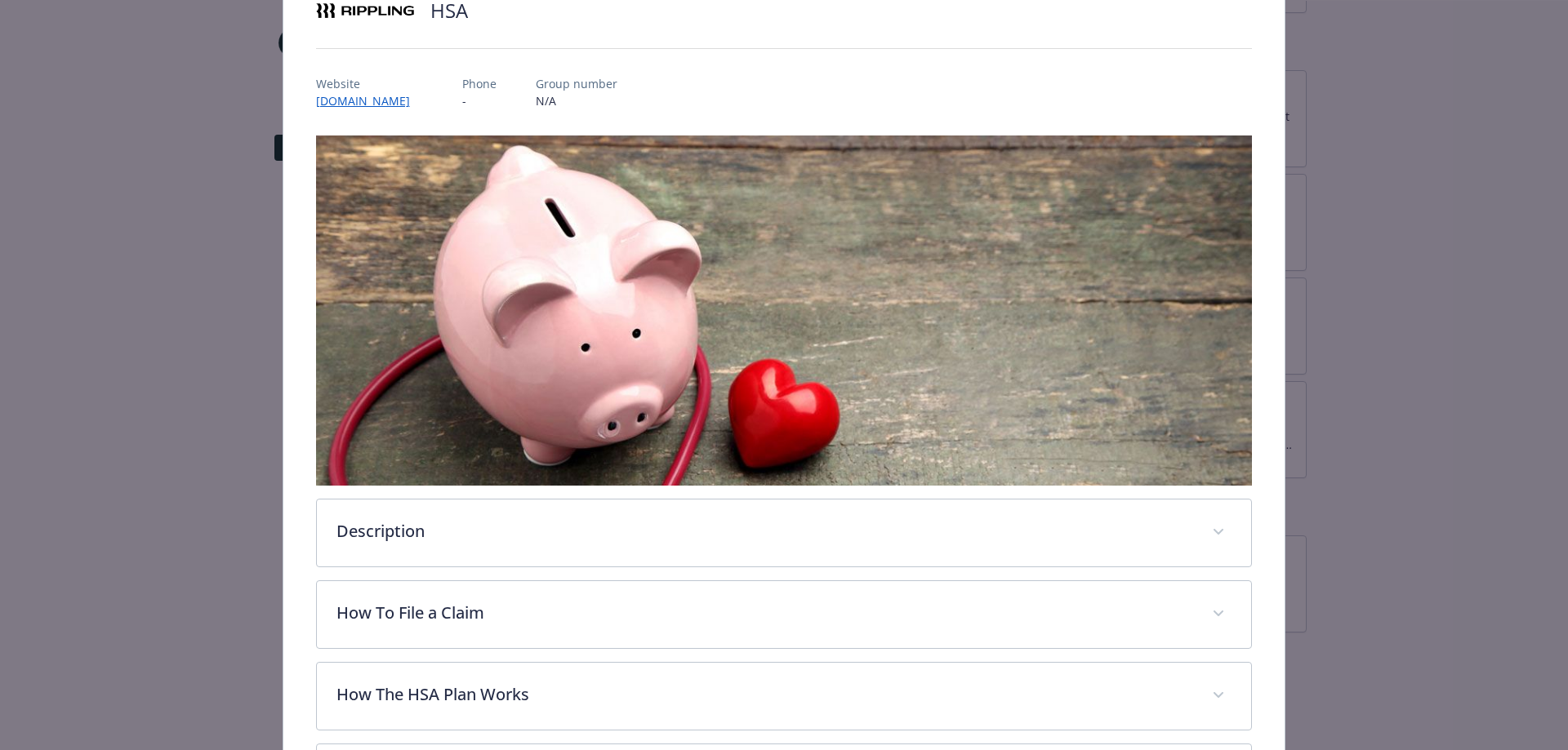
scroll to position [0, 0]
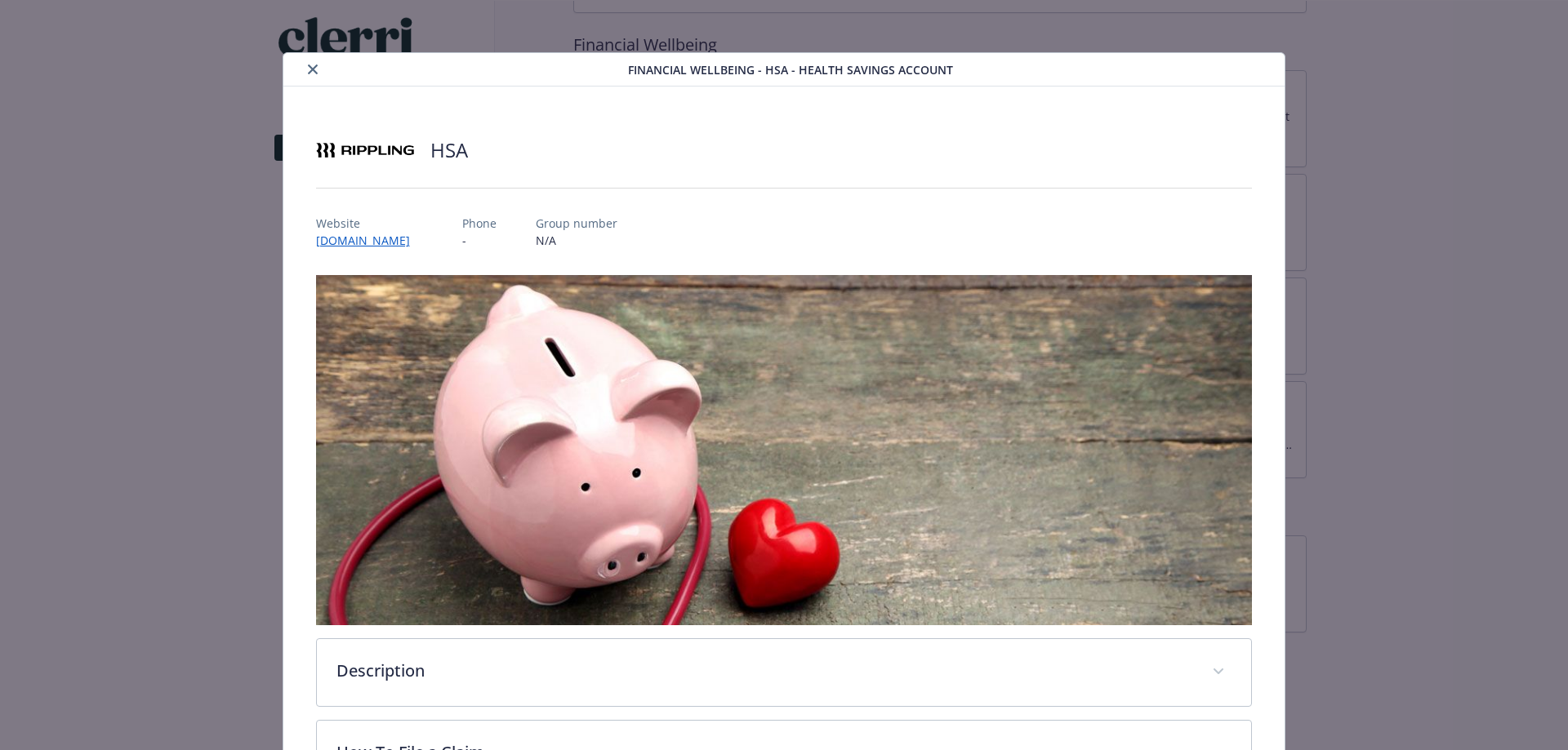
click at [311, 67] on icon "close" at bounding box center [312, 69] width 10 height 10
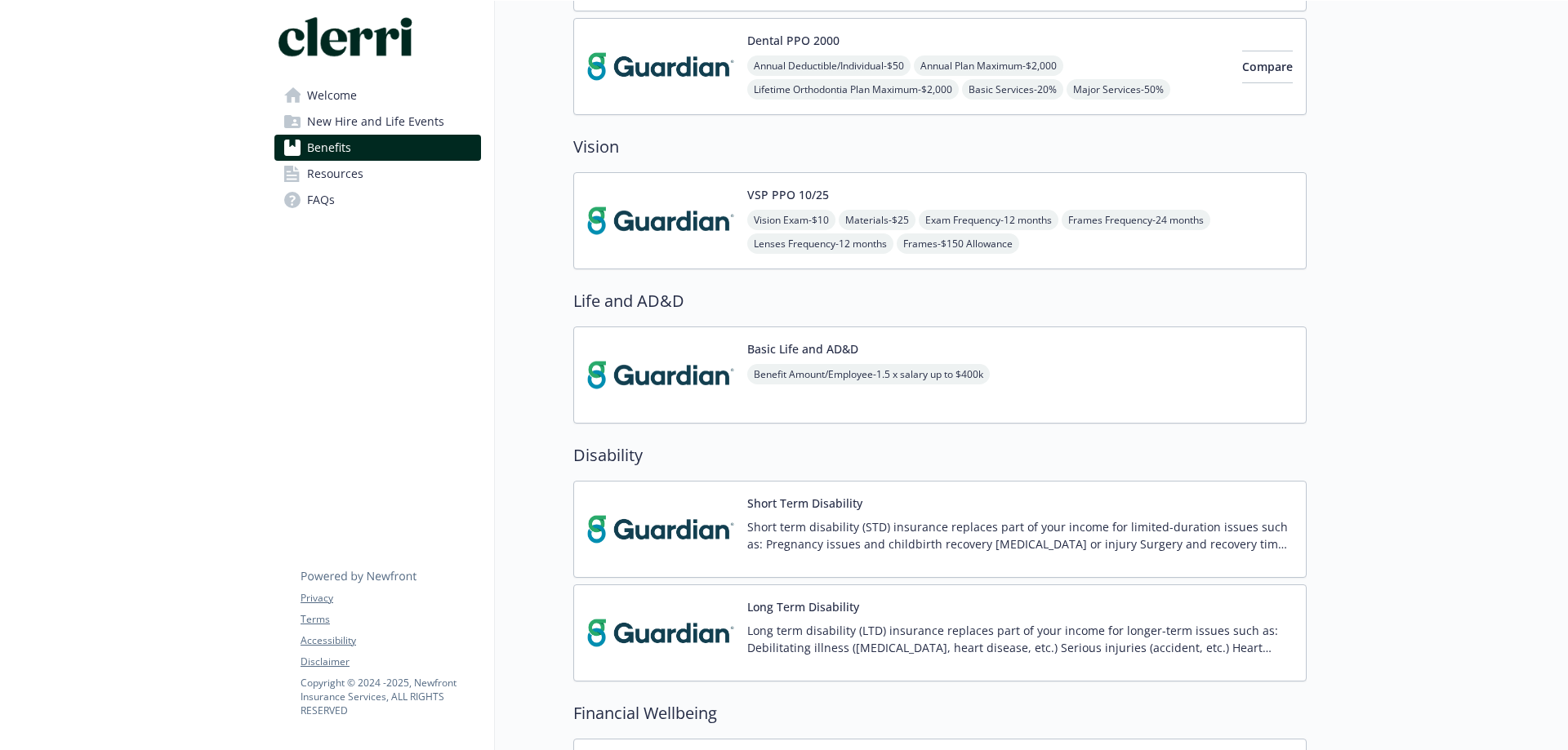
scroll to position [574, 0]
